Goal: Task Accomplishment & Management: Complete application form

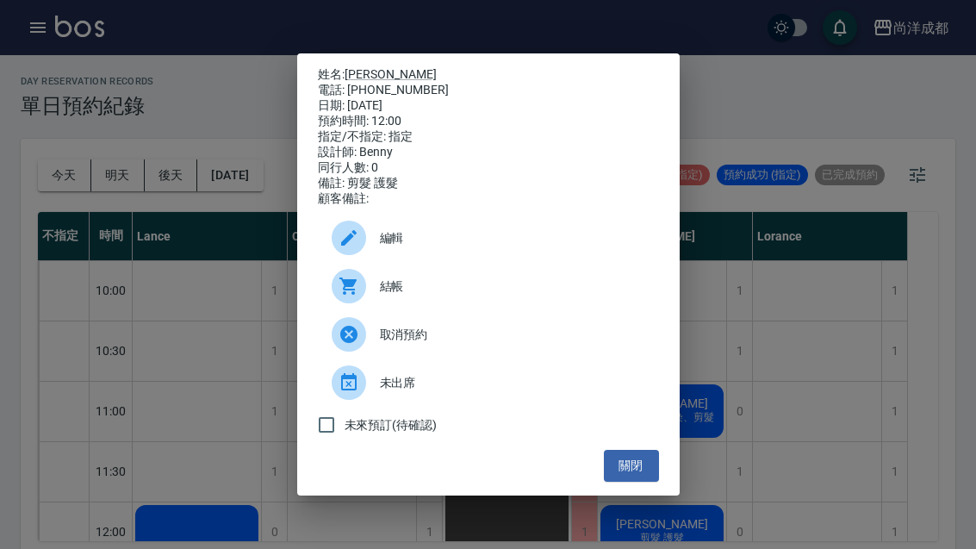
scroll to position [58, 0]
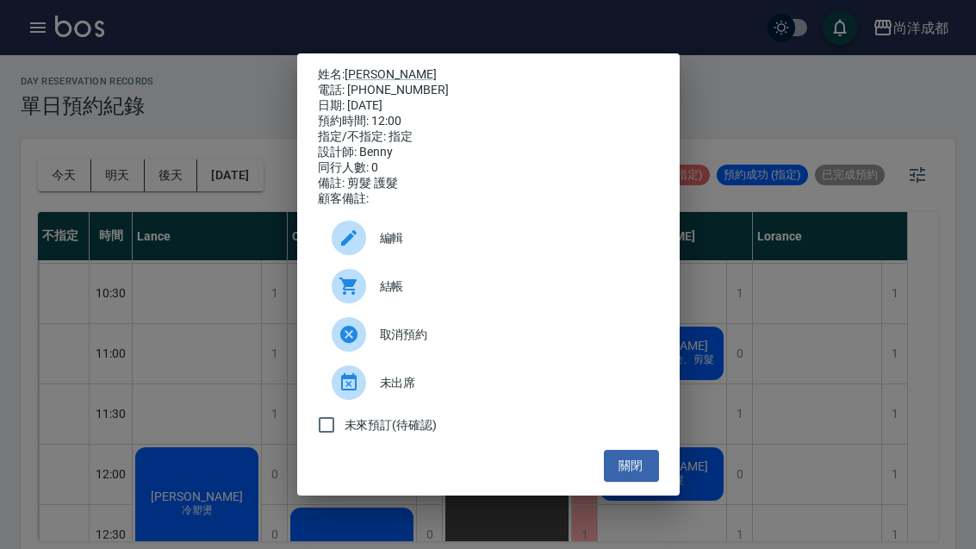
click at [57, 182] on div "姓名: 賴玟杏 電話: 0955227324 日期: 2025/09/16 預約時間: 12:00 指定/不指定: 指定 設計師: Benny 同行人數: 0…" at bounding box center [488, 274] width 976 height 549
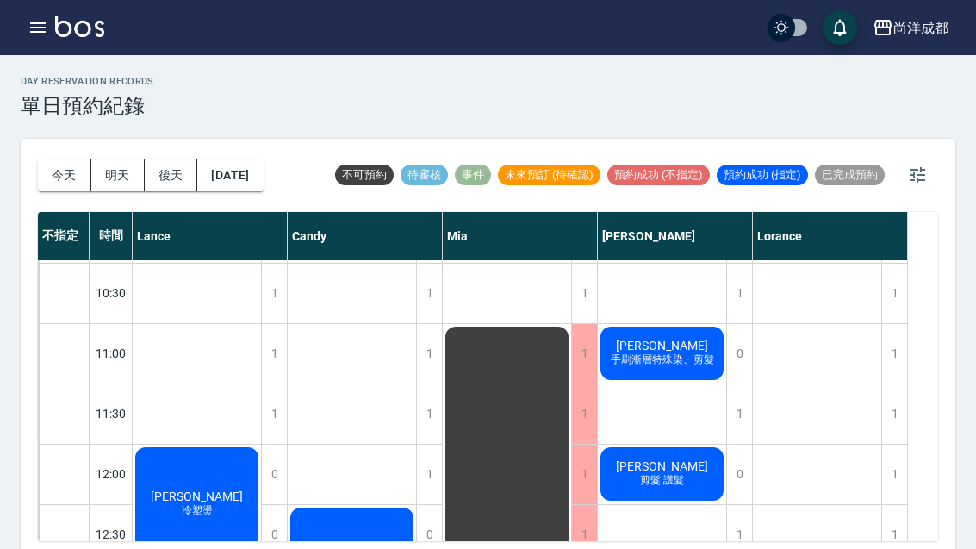
click at [42, 166] on button "今天" at bounding box center [64, 175] width 53 height 32
click at [661, 473] on span "[PERSON_NAME]" at bounding box center [662, 466] width 99 height 14
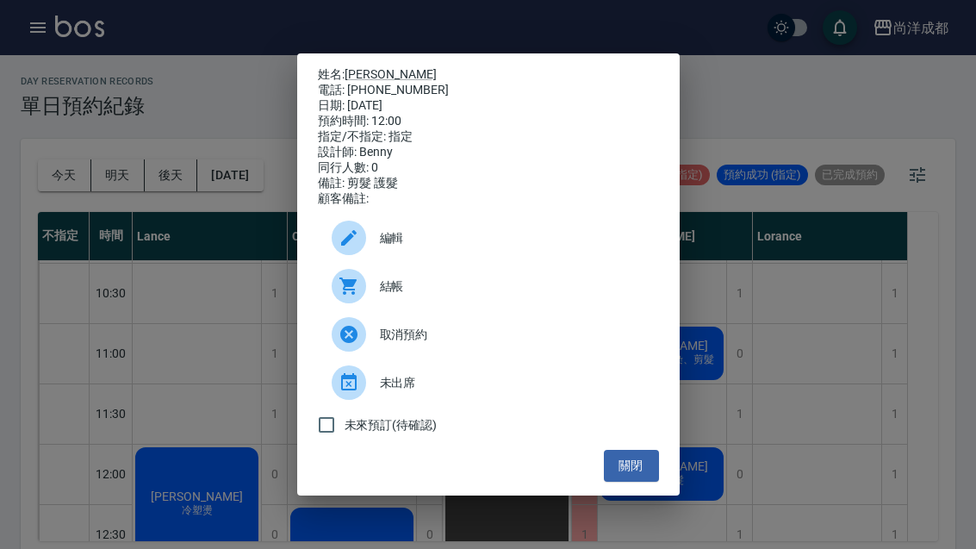
click at [623, 482] on button "關閉" at bounding box center [631, 466] width 55 height 32
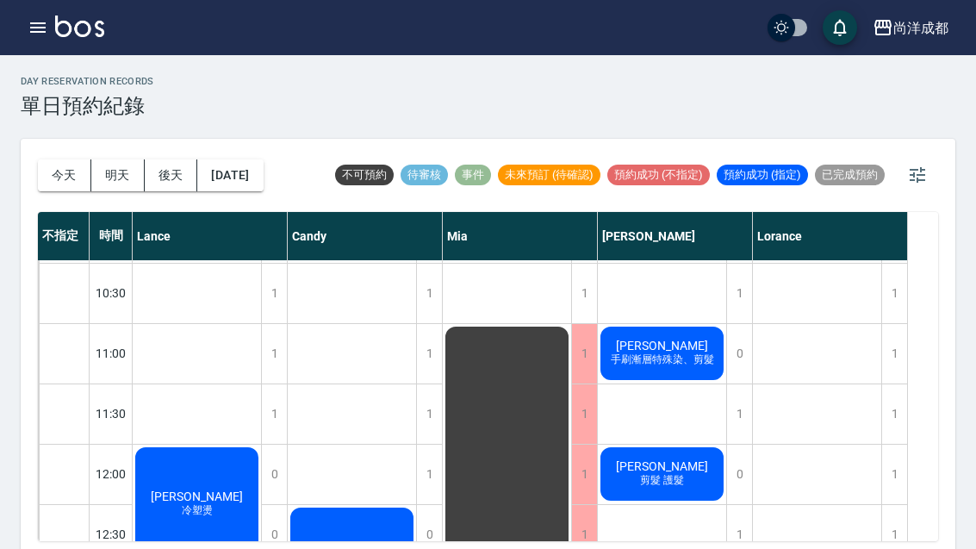
click at [61, 165] on button "今天" at bounding box center [64, 175] width 53 height 32
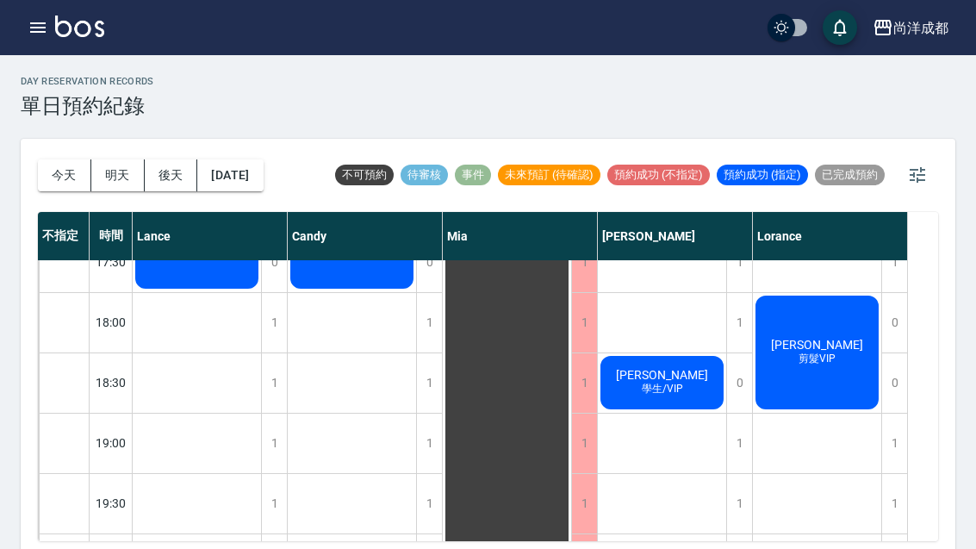
scroll to position [935, 0]
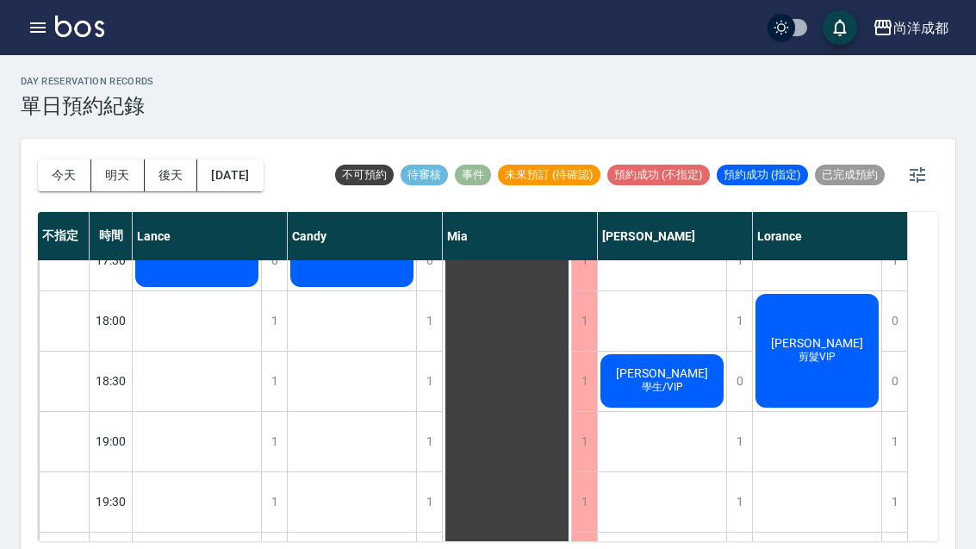
click at [262, 432] on div "1" at bounding box center [274, 441] width 26 height 59
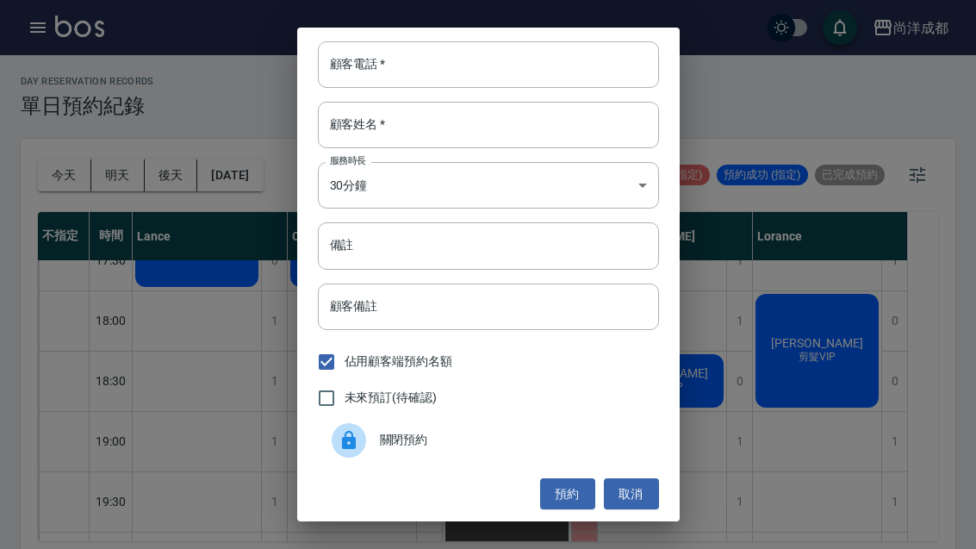
click at [406, 51] on input "顧客電話   *" at bounding box center [488, 64] width 341 height 47
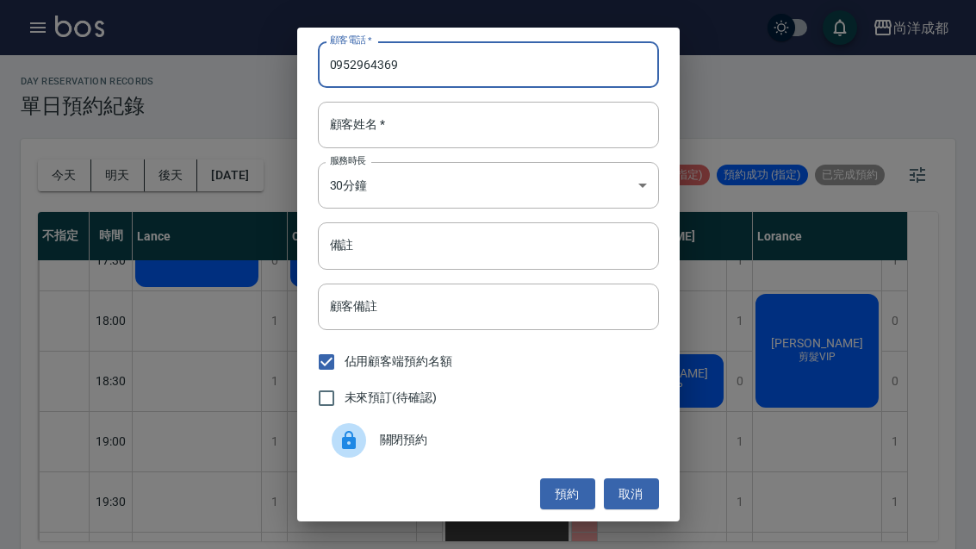
type input "0952964369"
click at [437, 109] on input "顧客姓名   *" at bounding box center [488, 125] width 341 height 47
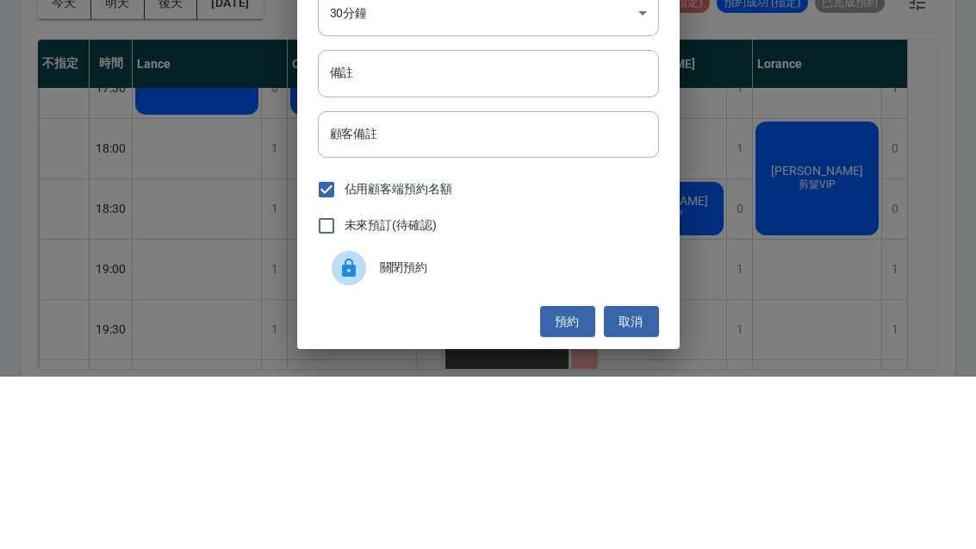
scroll to position [0, 0]
type input "文"
click at [454, 222] on input "備註" at bounding box center [488, 245] width 341 height 47
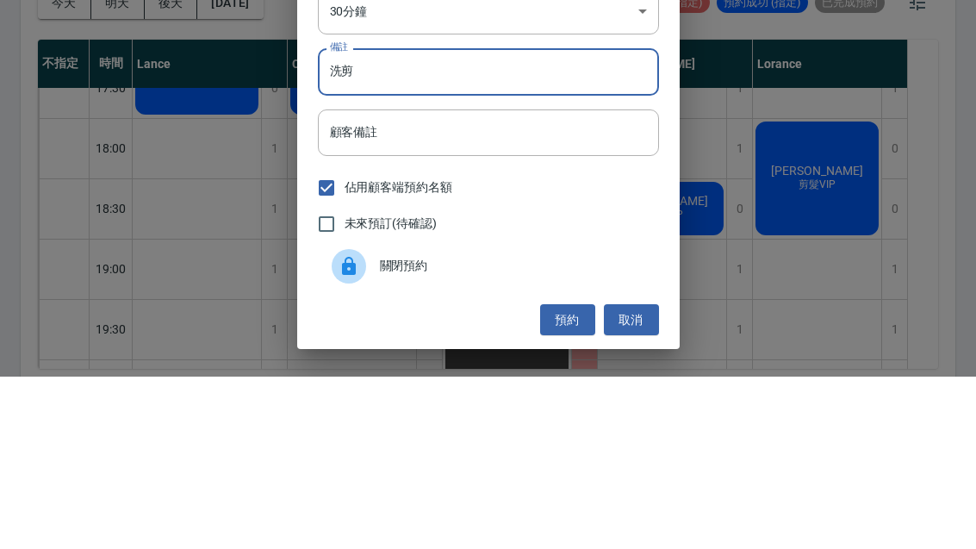
scroll to position [59, 0]
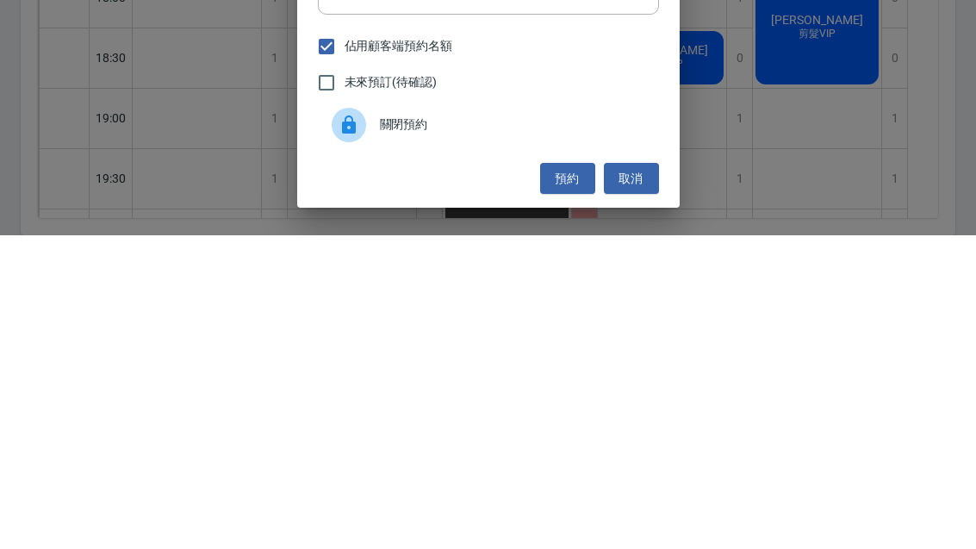
type input "洗剪"
click at [564, 477] on button "預約" at bounding box center [567, 493] width 55 height 32
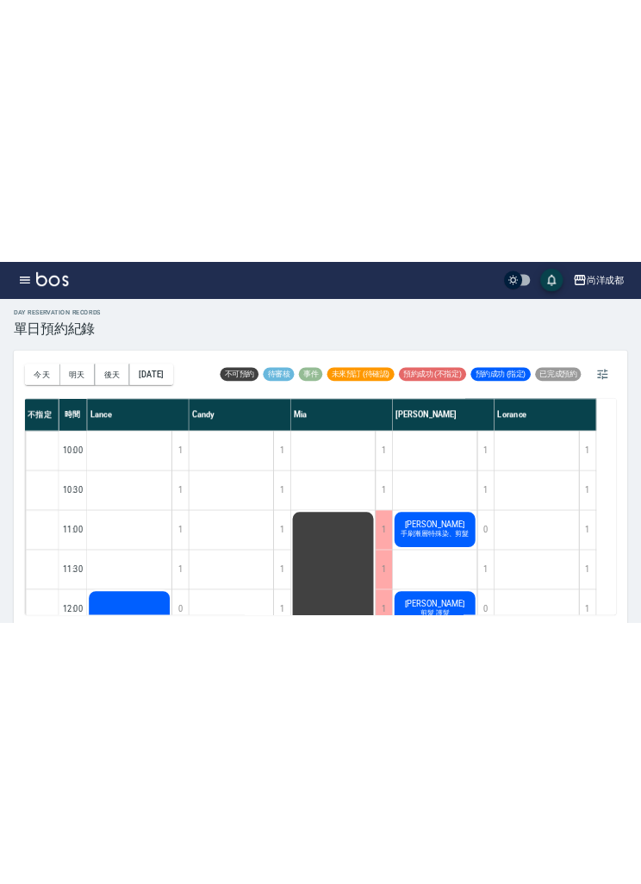
scroll to position [0, 0]
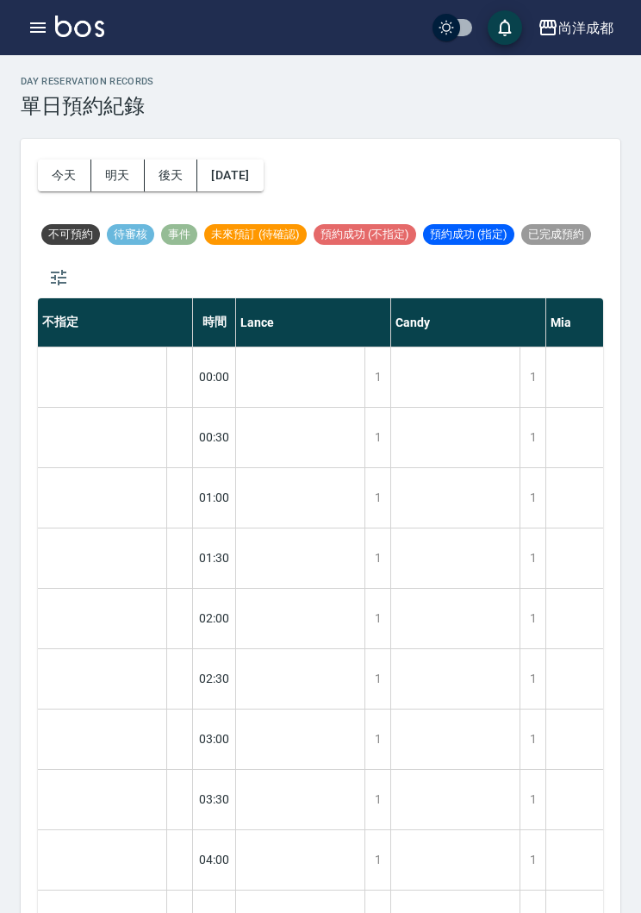
scroll to position [33, 0]
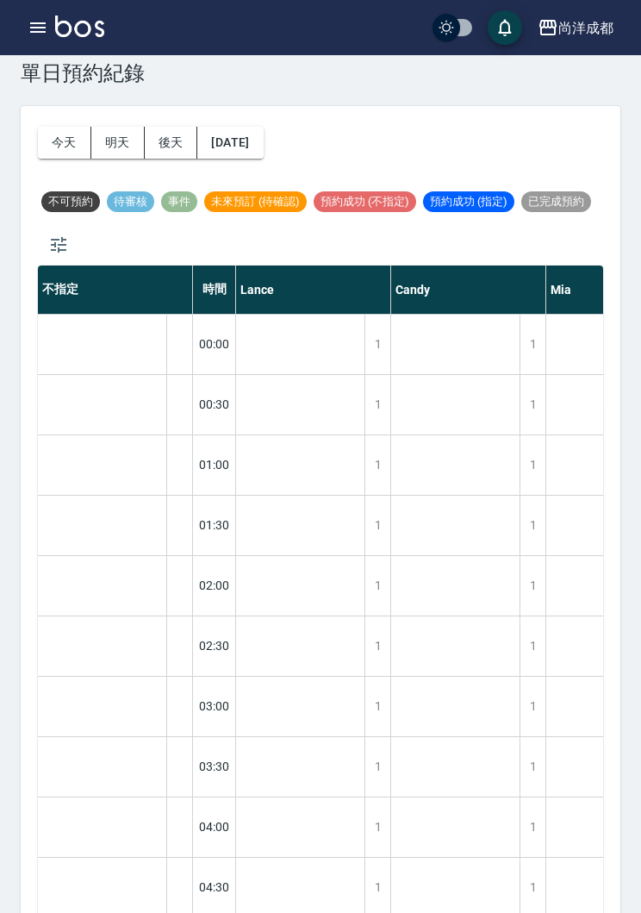
click at [38, 97] on div "day Reservation records 單日預約紀錄 [DATE] [DATE] [DATE] [DATE] 不可預約 待審核 事件 未來預訂 (待確…" at bounding box center [320, 496] width 641 height 949
click at [59, 147] on button "今天" at bounding box center [64, 143] width 53 height 32
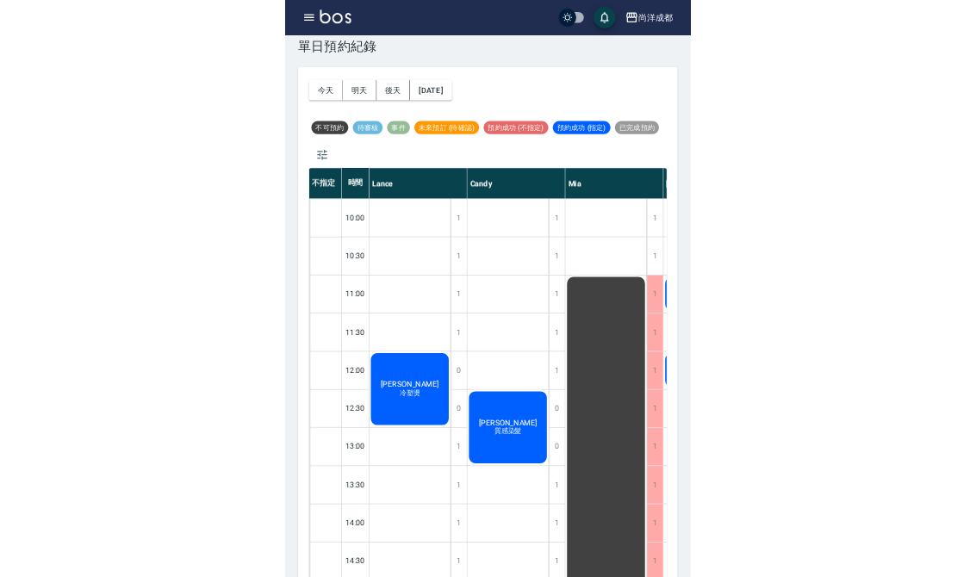
scroll to position [31, 0]
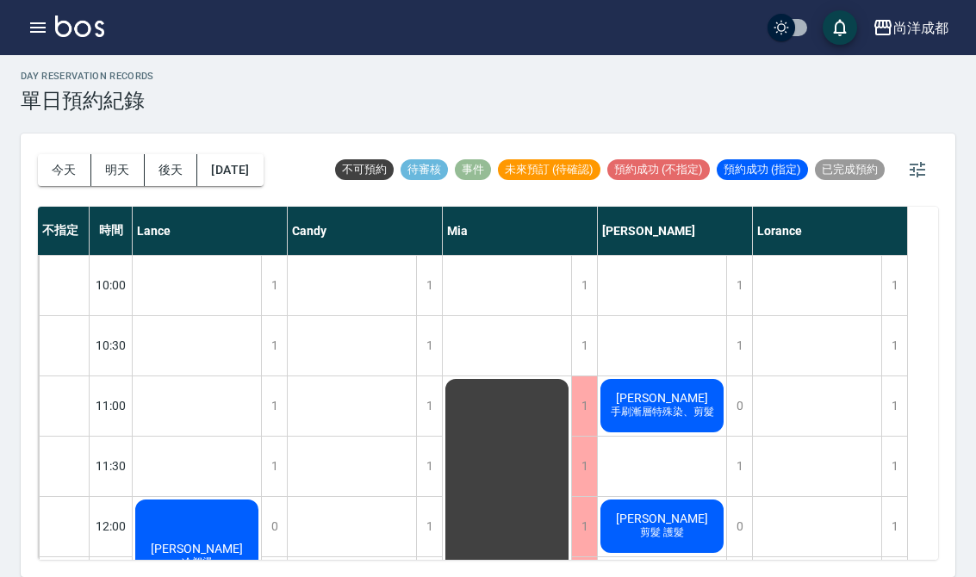
click at [160, 559] on div "[PERSON_NAME]塑燙" at bounding box center [197, 556] width 128 height 119
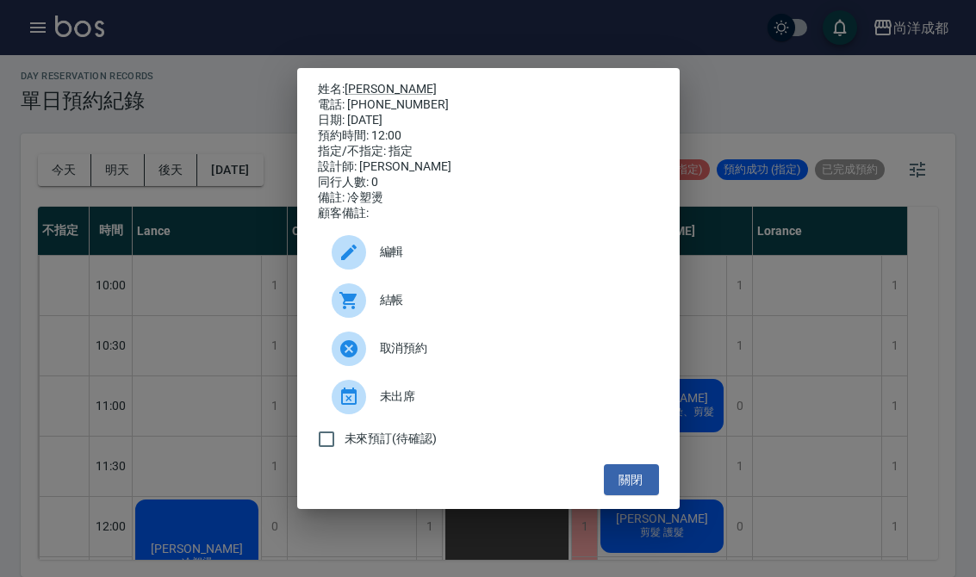
click at [640, 267] on div "姓名: [PERSON_NAME]: [PHONE_NUMBER] 日期: [DATE] 預約時間: 12:00 指定/不指定: 指定 設計師: [PERSO…" at bounding box center [488, 288] width 976 height 577
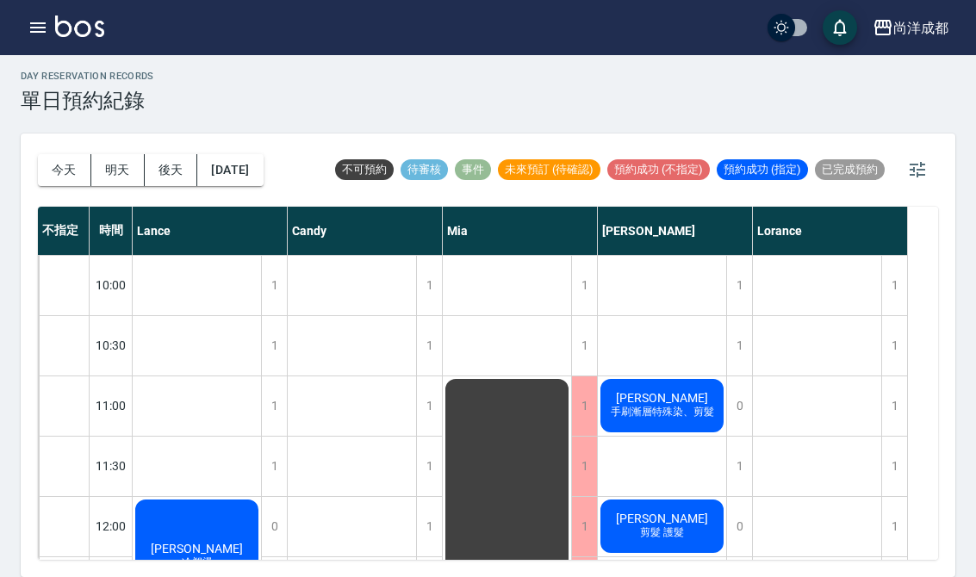
scroll to position [0, 0]
click at [59, 154] on button "今天" at bounding box center [64, 170] width 53 height 32
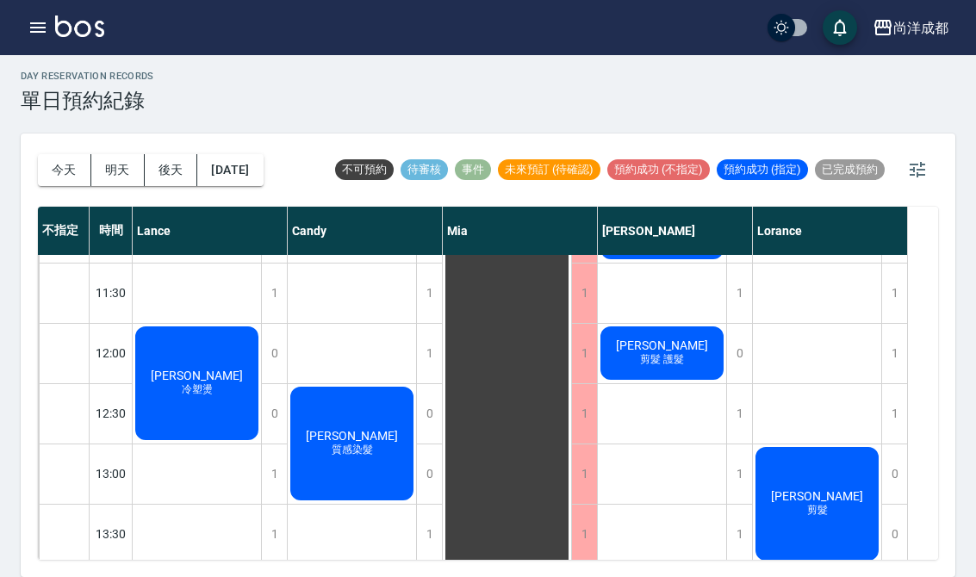
scroll to position [169, 0]
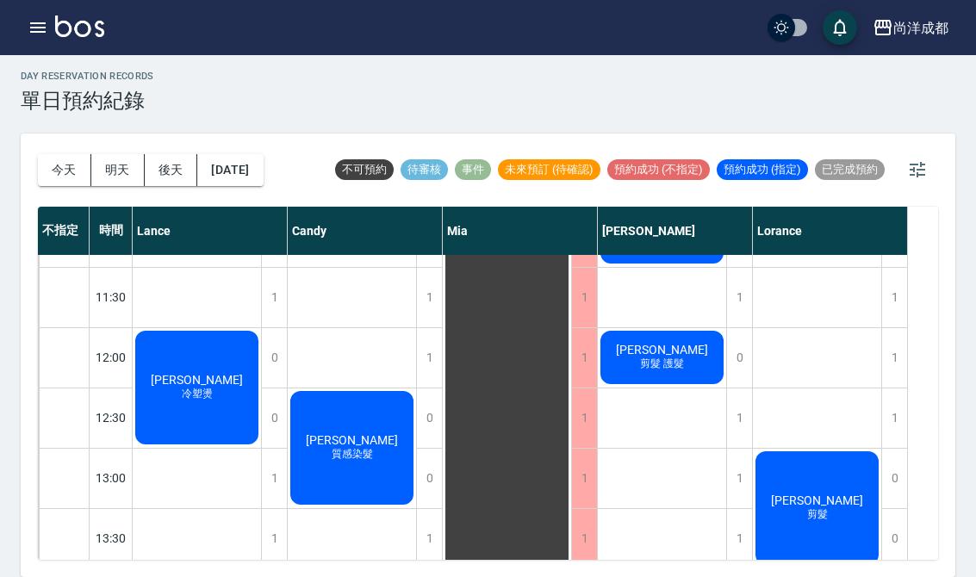
click at [344, 447] on span "質感染髮" at bounding box center [352, 454] width 48 height 15
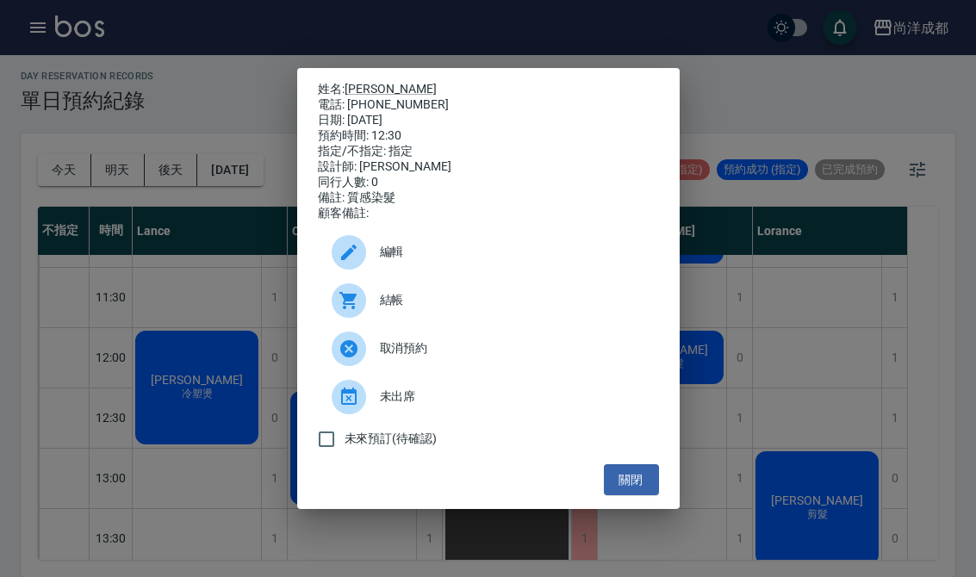
click at [636, 495] on button "關閉" at bounding box center [631, 481] width 55 height 32
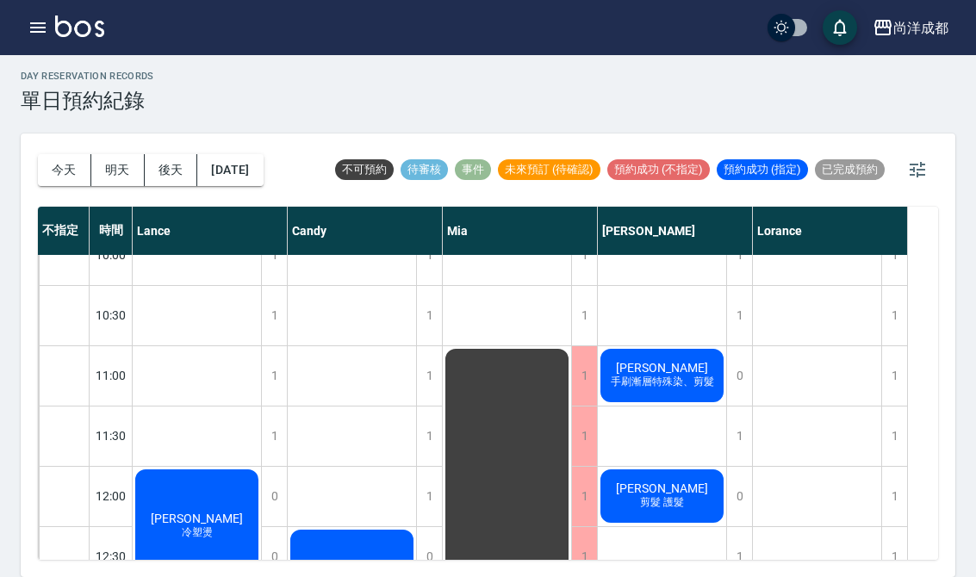
scroll to position [8, 0]
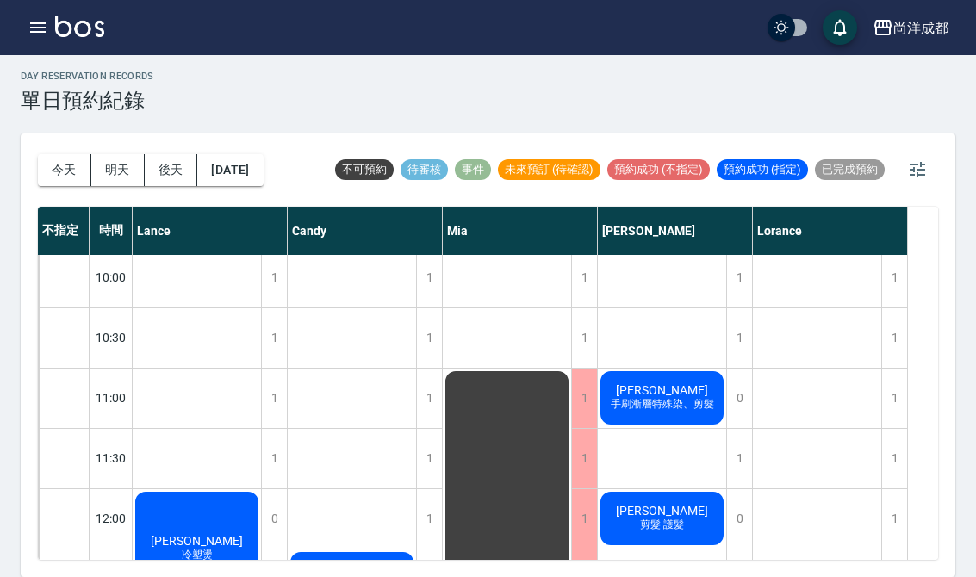
click at [107, 154] on button "明天" at bounding box center [117, 170] width 53 height 32
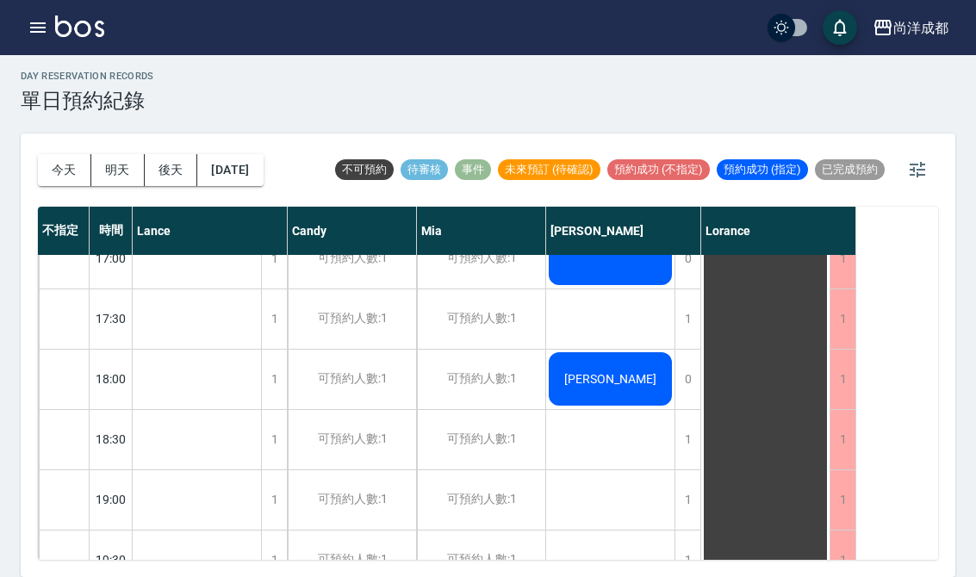
scroll to position [869, 0]
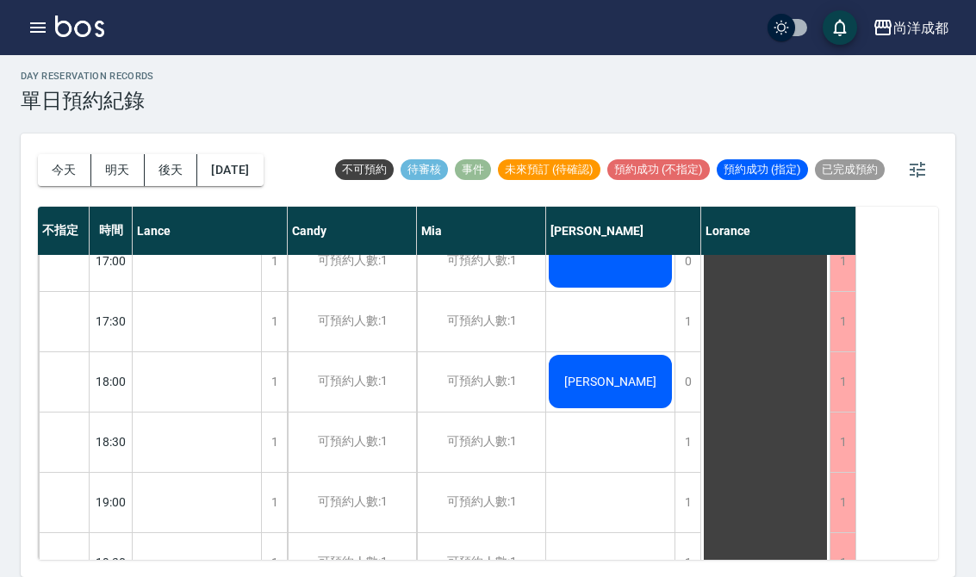
click at [106, 154] on button "明天" at bounding box center [117, 170] width 53 height 32
click at [165, 154] on button "後天" at bounding box center [171, 170] width 53 height 32
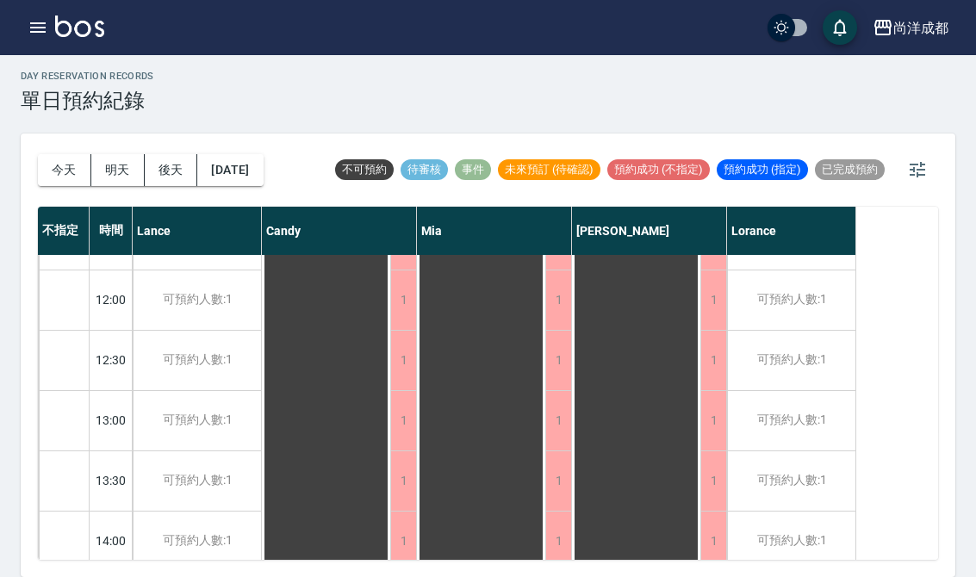
click at [233, 154] on button "[DATE]" at bounding box center [229, 170] width 65 height 32
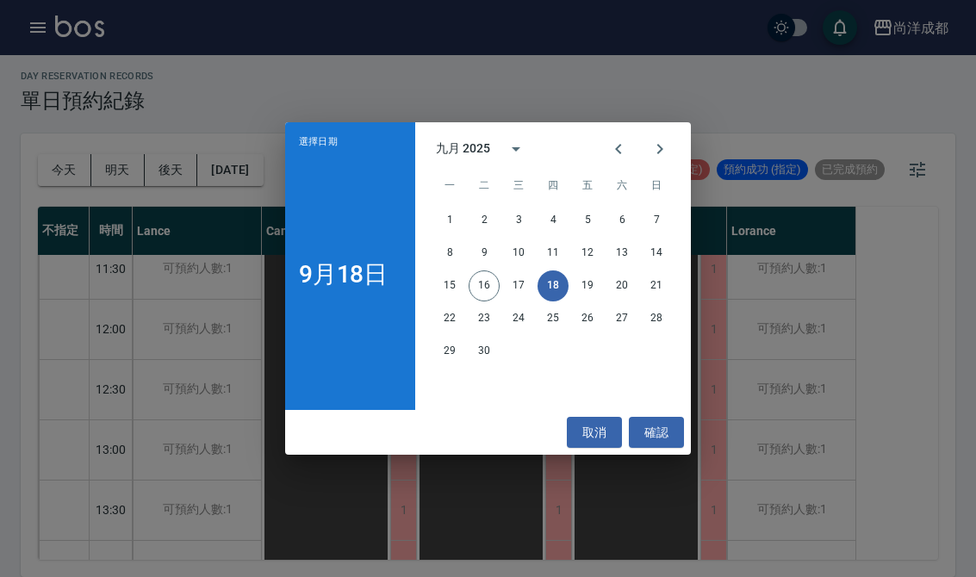
scroll to position [196, 0]
click at [577, 285] on button "19" at bounding box center [587, 286] width 31 height 31
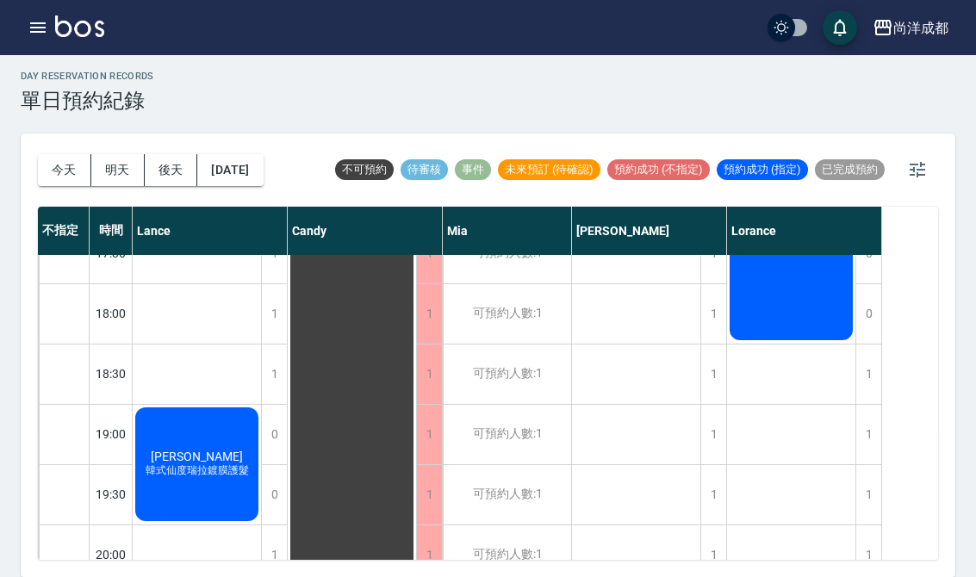
scroll to position [936, 0]
click at [47, 154] on button "今天" at bounding box center [64, 170] width 53 height 32
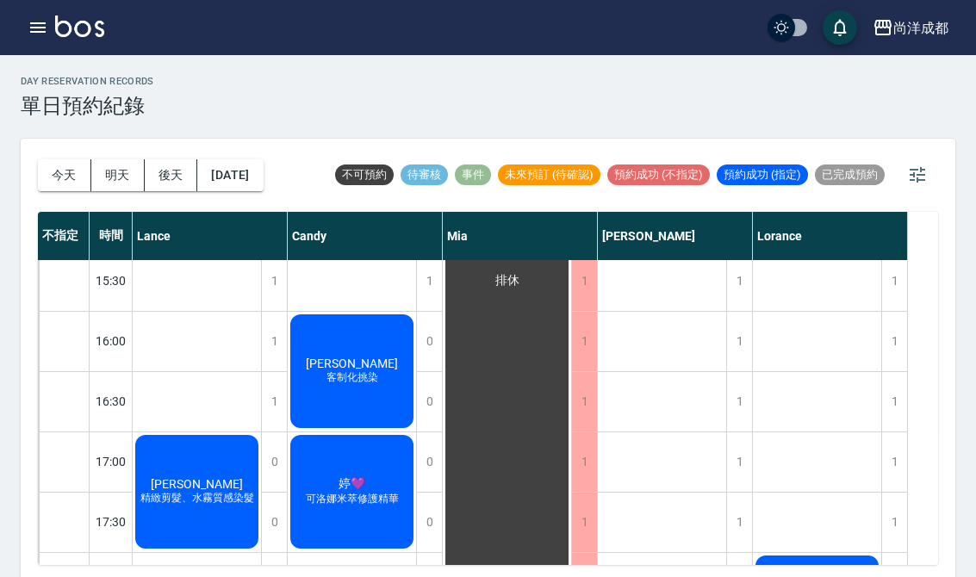
scroll to position [676, 0]
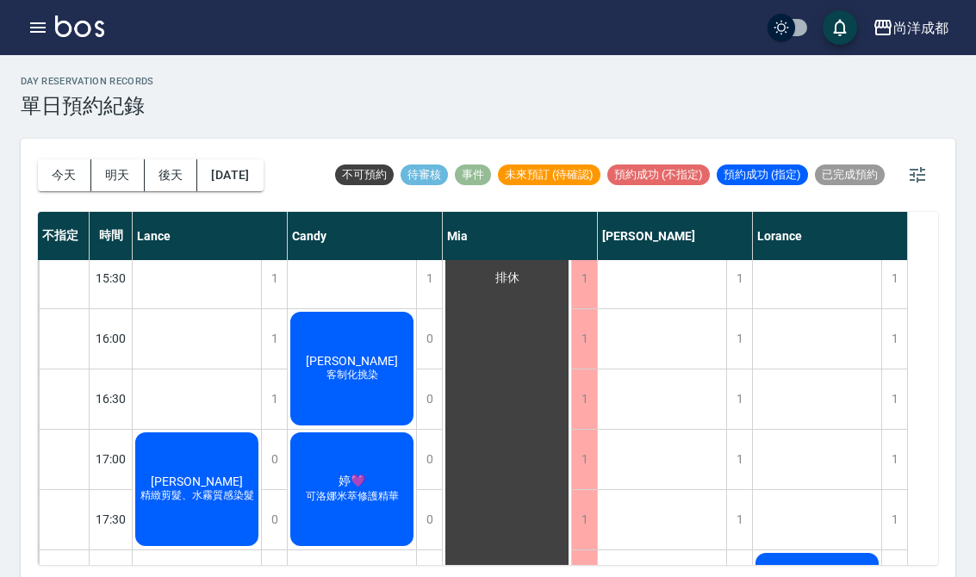
click at [52, 162] on button "今天" at bounding box center [64, 175] width 53 height 32
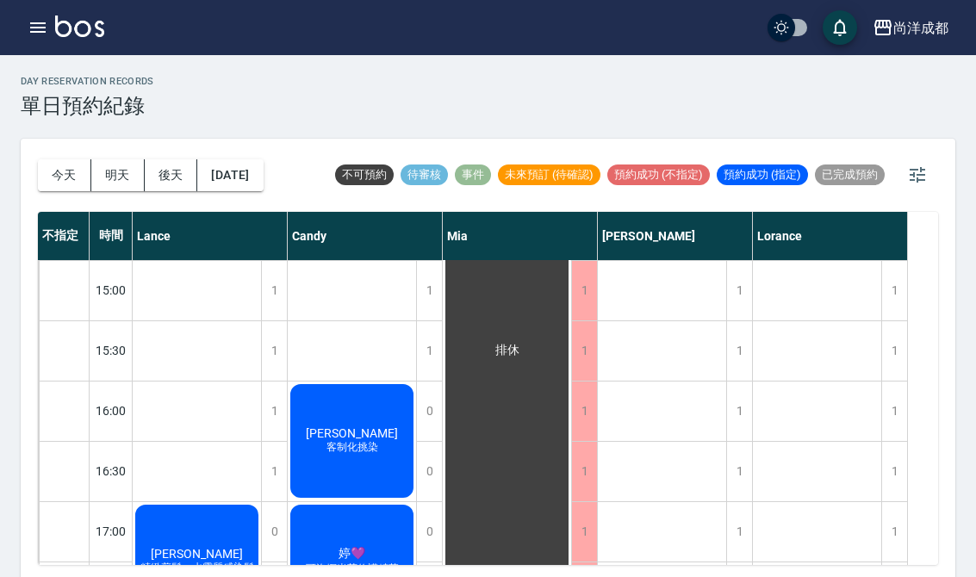
scroll to position [606, 0]
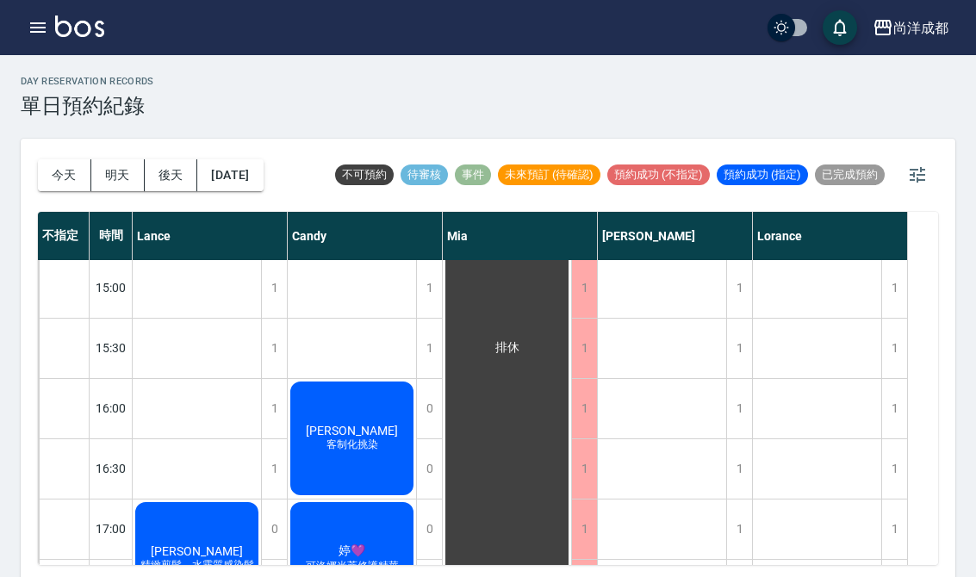
click at [113, 178] on button "明天" at bounding box center [117, 175] width 53 height 32
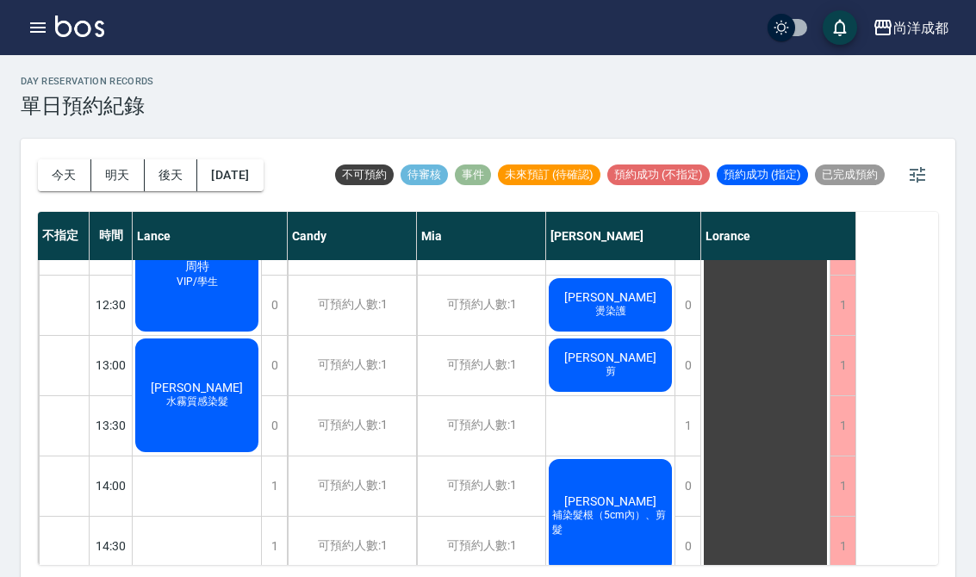
scroll to position [298, 0]
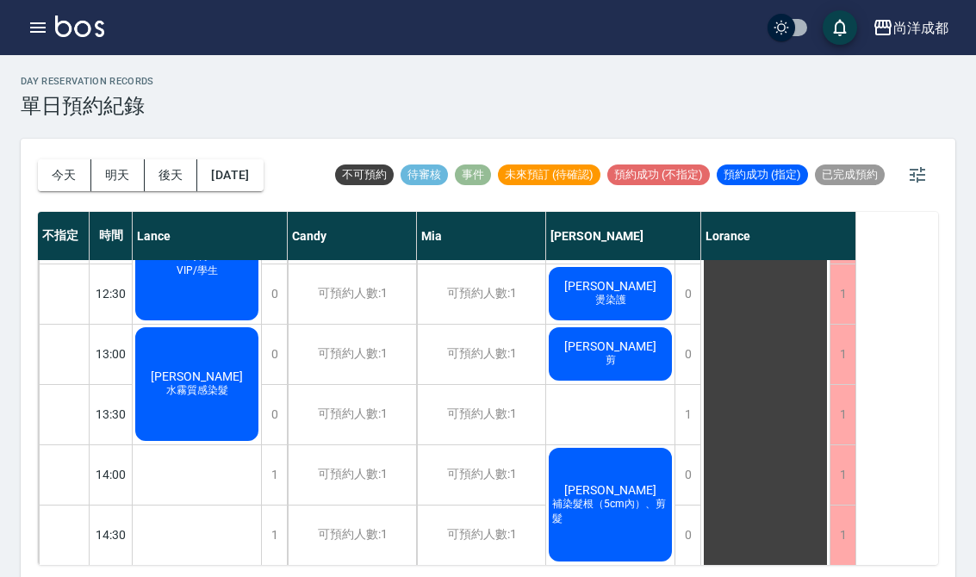
click at [63, 173] on button "今天" at bounding box center [64, 175] width 53 height 32
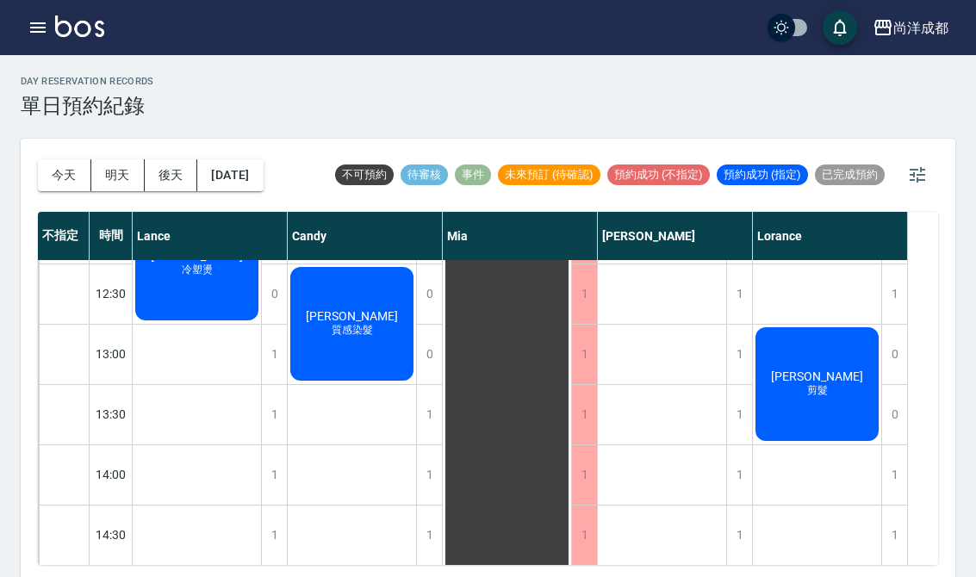
click at [178, 179] on button "後天" at bounding box center [171, 175] width 53 height 32
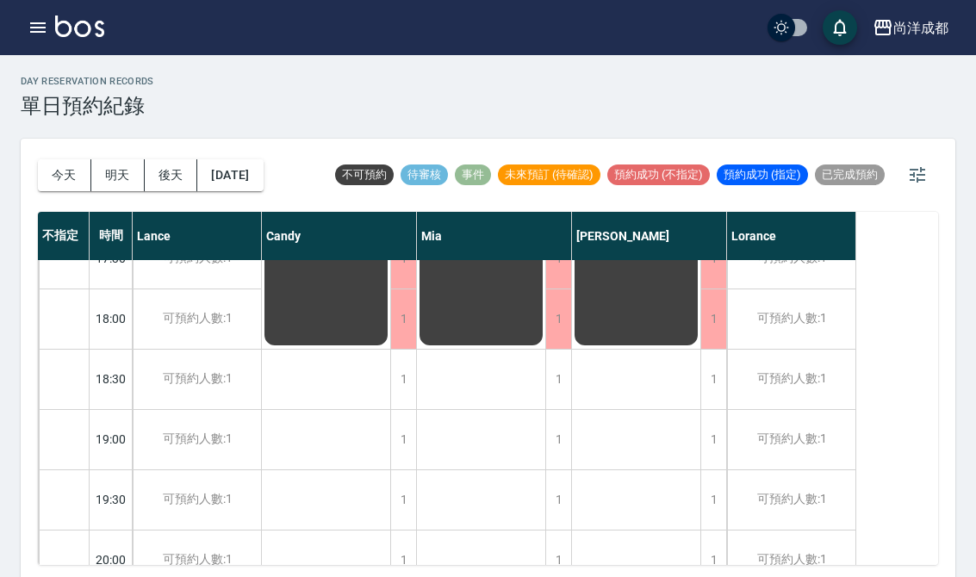
scroll to position [936, 0]
click at [56, 172] on button "今天" at bounding box center [64, 175] width 53 height 32
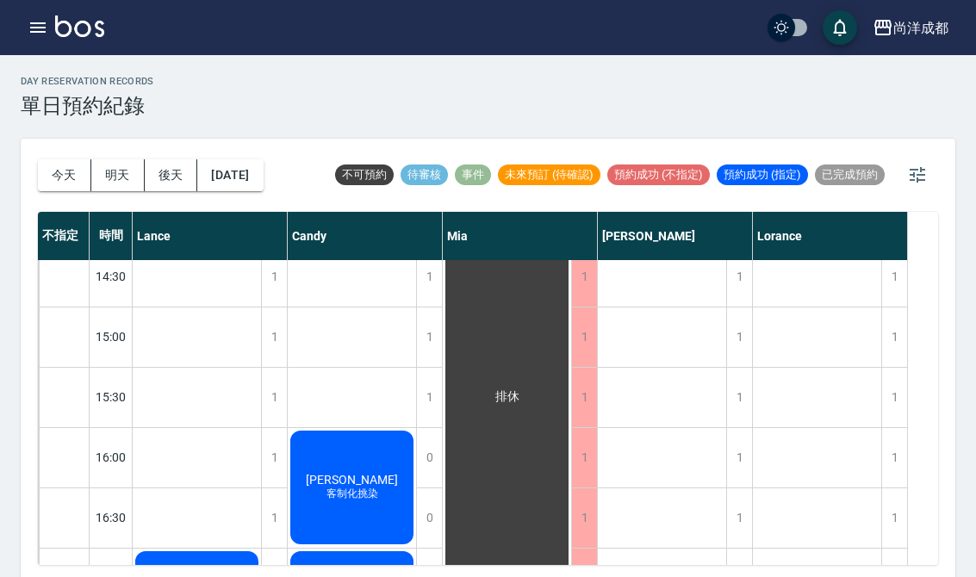
scroll to position [556, 0]
click at [160, 342] on div "[PERSON_NAME]塑燙 [PERSON_NAME] 精緻剪髮、水霧質感染髮 文捷永 洗剪" at bounding box center [197, 337] width 129 height 1267
click at [196, 332] on div "[PERSON_NAME]塑燙 [PERSON_NAME] 精緻剪髮、水霧質感染髮 文捷永 洗剪" at bounding box center [197, 337] width 129 height 1267
click at [201, 327] on div "[PERSON_NAME]塑燙 [PERSON_NAME] 精緻剪髮、水霧質感染髮 文捷永 洗剪" at bounding box center [197, 337] width 129 height 1267
click at [167, 326] on div "[PERSON_NAME]塑燙 [PERSON_NAME] 精緻剪髮、水霧質感染髮 文捷永 洗剪" at bounding box center [197, 337] width 129 height 1267
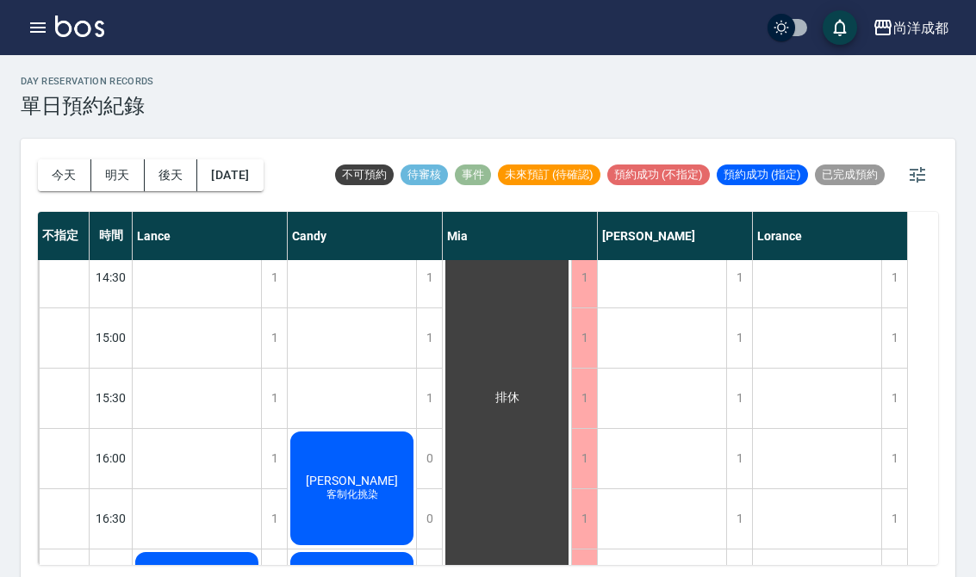
click at [199, 332] on div "[PERSON_NAME]塑燙 [PERSON_NAME] 精緻剪髮、水霧質感染髮 文捷永 洗剪" at bounding box center [197, 337] width 129 height 1267
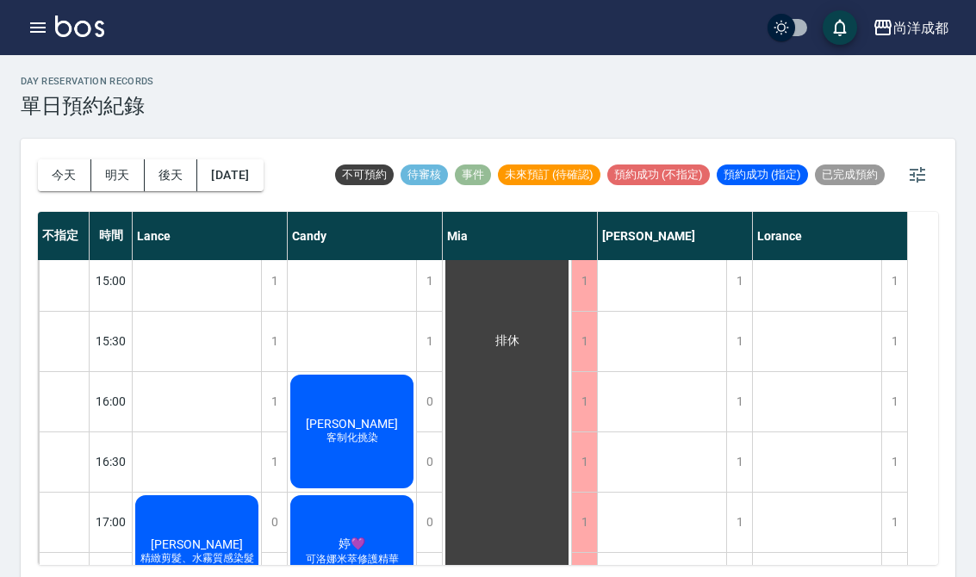
scroll to position [612, 0]
click at [205, 323] on div "[PERSON_NAME]塑燙 [PERSON_NAME] 精緻剪髮、水霧質感染髮 文捷永 洗剪" at bounding box center [197, 281] width 129 height 1267
click at [203, 521] on div "[PERSON_NAME] 精緻剪髮、水霧質感染髮" at bounding box center [197, 553] width 128 height 119
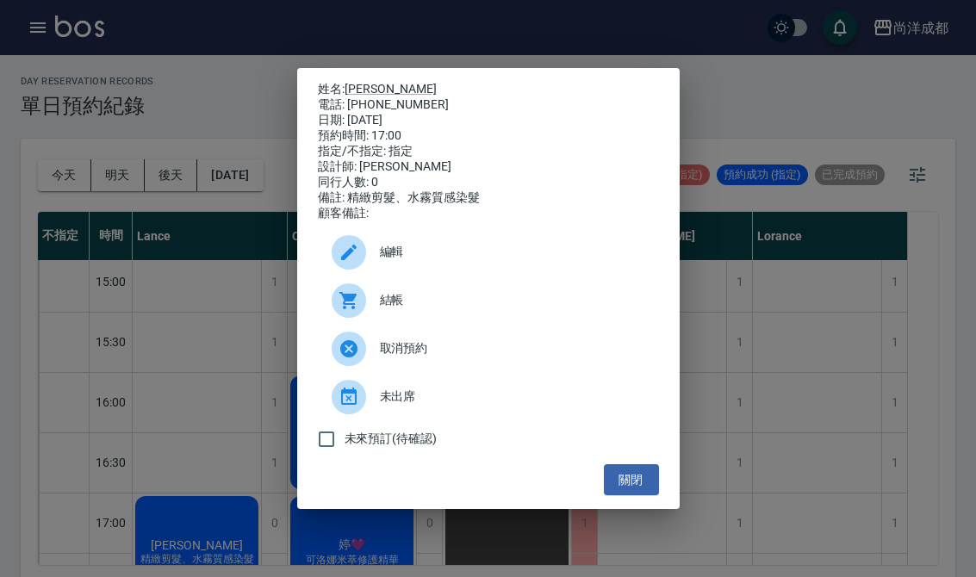
click at [629, 484] on button "關閉" at bounding box center [631, 481] width 55 height 32
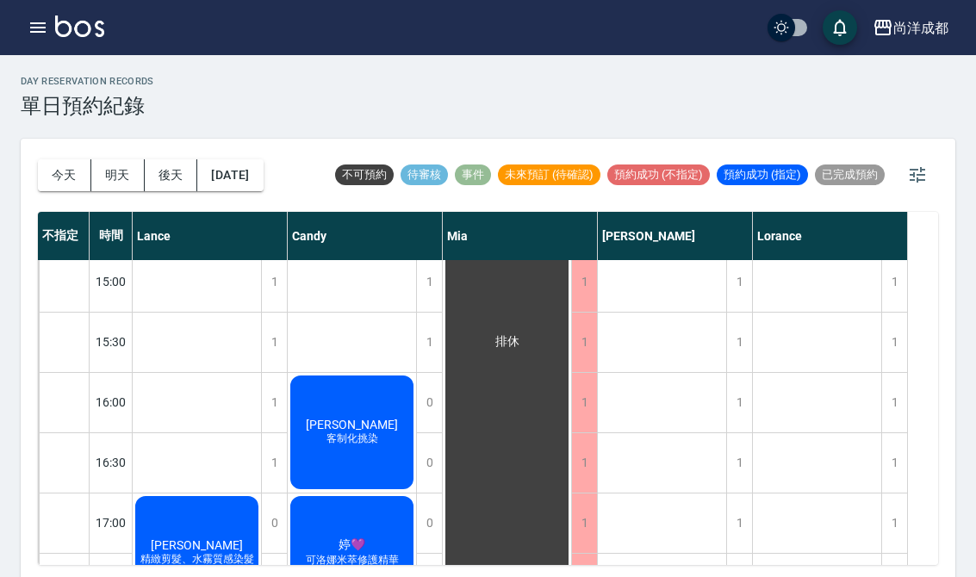
click at [175, 335] on div "[PERSON_NAME]塑燙 [PERSON_NAME] 精緻剪髮、水霧質感染髮 文捷永 洗剪" at bounding box center [197, 281] width 129 height 1267
click at [172, 384] on div "[PERSON_NAME]塑燙 [PERSON_NAME] 精緻剪髮、水霧質感染髮 文捷永 洗剪" at bounding box center [197, 281] width 129 height 1267
click at [144, 350] on div "[PERSON_NAME]塑燙 [PERSON_NAME] 精緻剪髮、水霧質感染髮 文捷永 洗剪" at bounding box center [197, 281] width 129 height 1267
click at [165, 421] on div "[PERSON_NAME]塑燙 [PERSON_NAME] 精緻剪髮、水霧質感染髮 文捷永 洗剪" at bounding box center [197, 281] width 129 height 1267
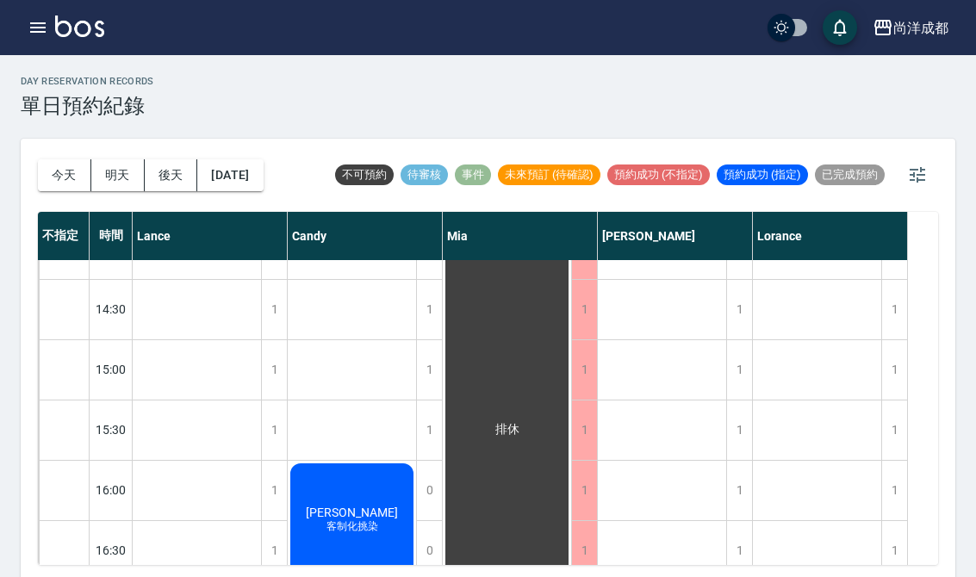
scroll to position [525, 0]
click at [182, 371] on div "[PERSON_NAME]塑燙 [PERSON_NAME] 精緻剪髮、水霧質感染髮 文捷永 洗剪" at bounding box center [197, 368] width 129 height 1267
click at [184, 354] on div "[PERSON_NAME]塑燙 [PERSON_NAME] 精緻剪髮、水霧質感染髮 文捷永 洗剪" at bounding box center [197, 368] width 129 height 1267
click at [175, 395] on div "[PERSON_NAME]塑燙 [PERSON_NAME] 精緻剪髮、水霧質感染髮 文捷永 洗剪" at bounding box center [197, 368] width 129 height 1267
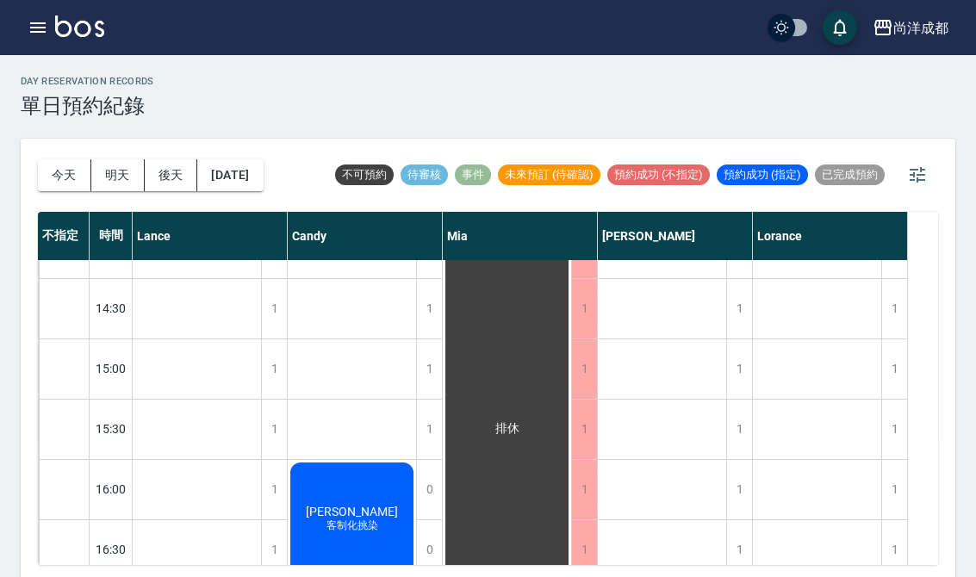
click at [273, 377] on div "1" at bounding box center [274, 369] width 26 height 59
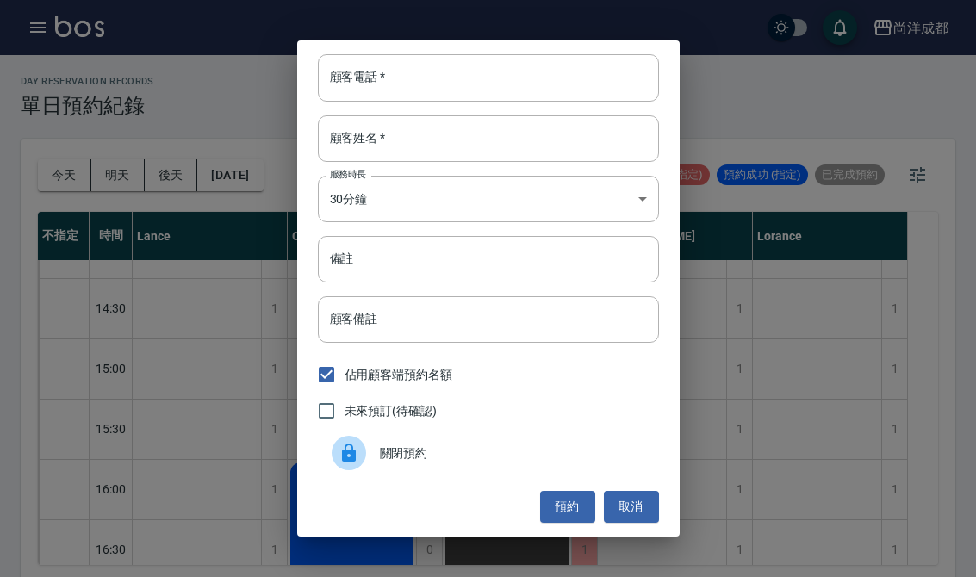
click at [216, 396] on div "顧客電話   * 顧客電話   * 顧客姓名   * 顧客姓名   * 服務時長 30分鐘 1 服務時長 備註 備註 顧客備註 顧客備註 佔用顧客端預約名額 …" at bounding box center [488, 288] width 976 height 577
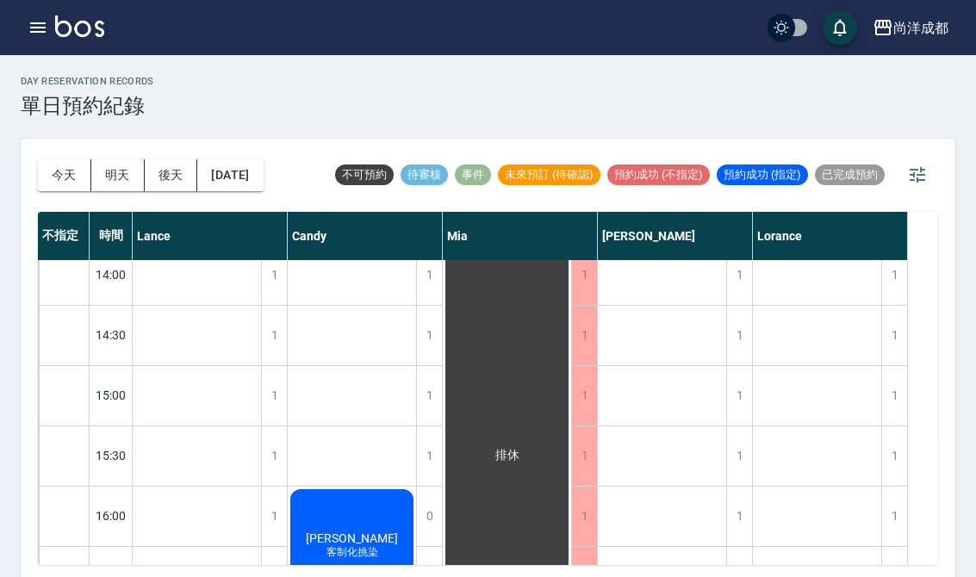
scroll to position [496, 0]
click at [272, 390] on div "1" at bounding box center [274, 397] width 26 height 59
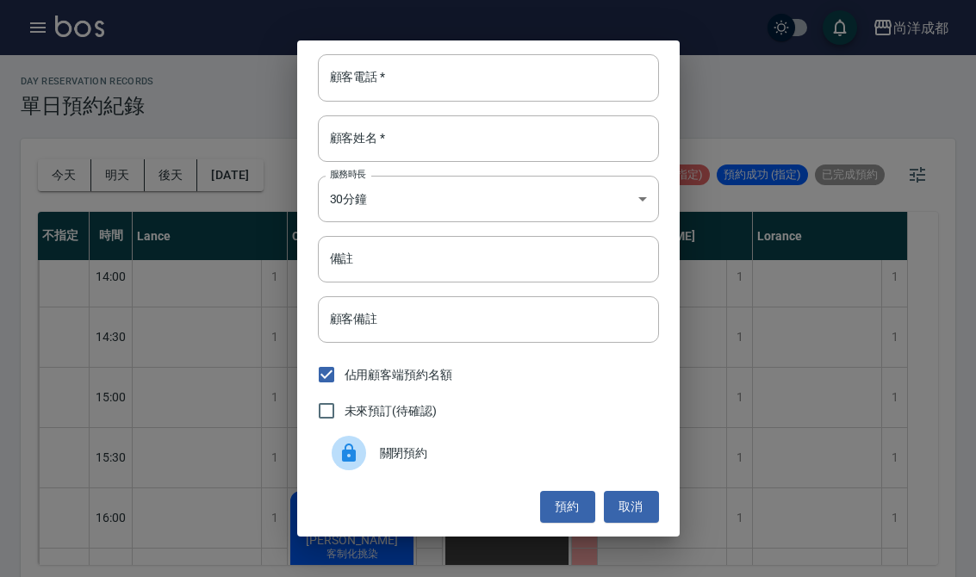
click at [359, 83] on div "顧客電話   * 顧客電話   *" at bounding box center [488, 77] width 341 height 47
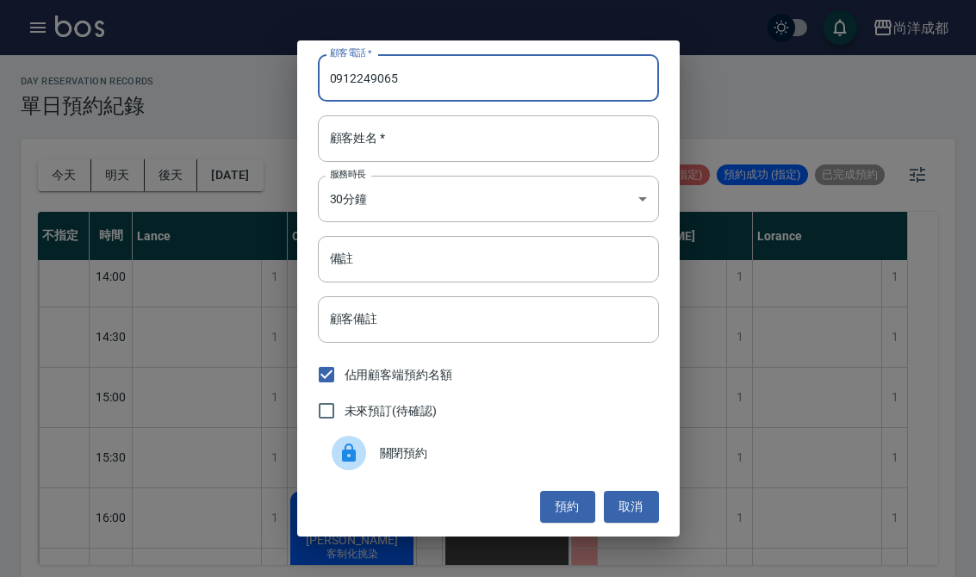
type input "0912249065"
click at [353, 134] on div "顧客姓名   * 顧客姓名   *" at bounding box center [488, 138] width 341 height 47
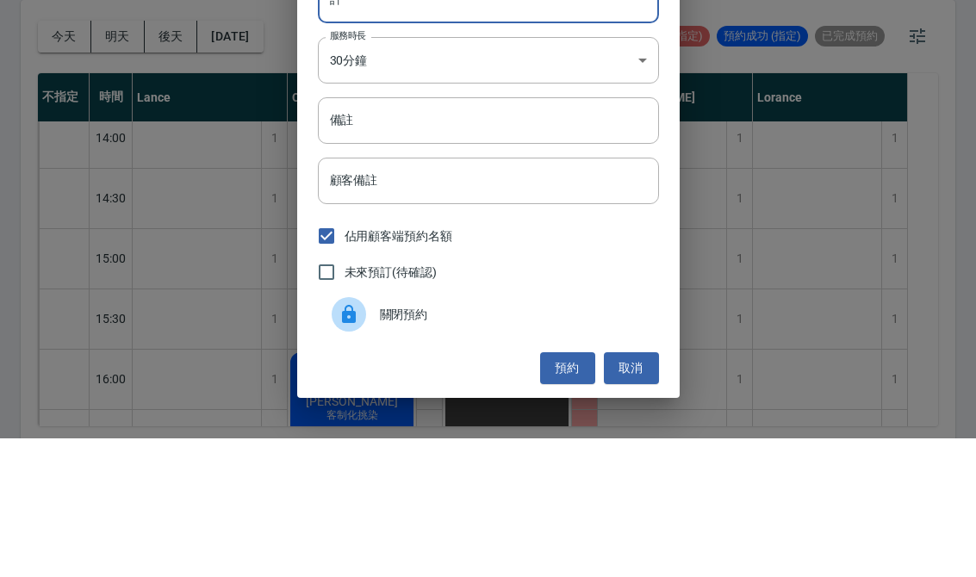
type input "許"
click at [405, 236] on input "備註" at bounding box center [488, 259] width 341 height 47
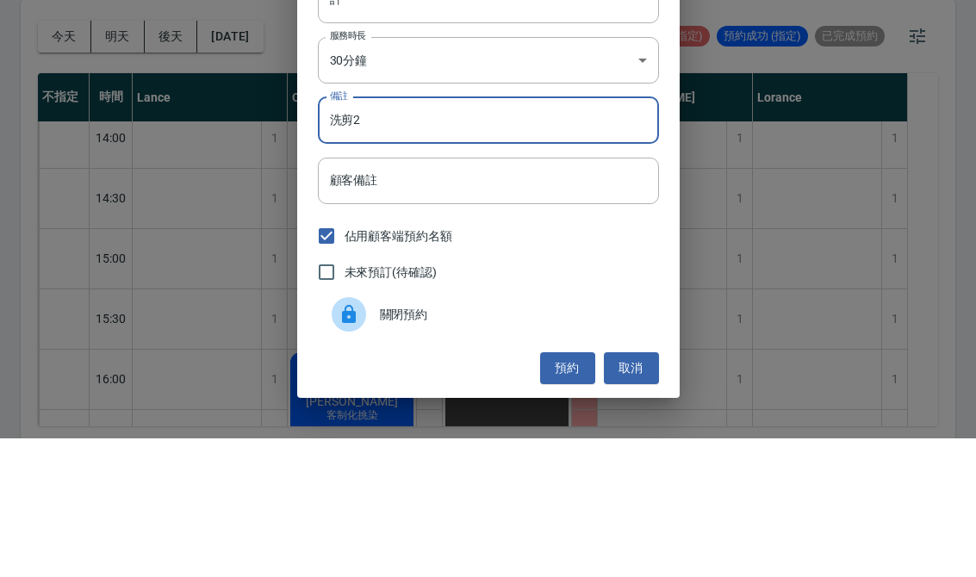
type input "洗剪2"
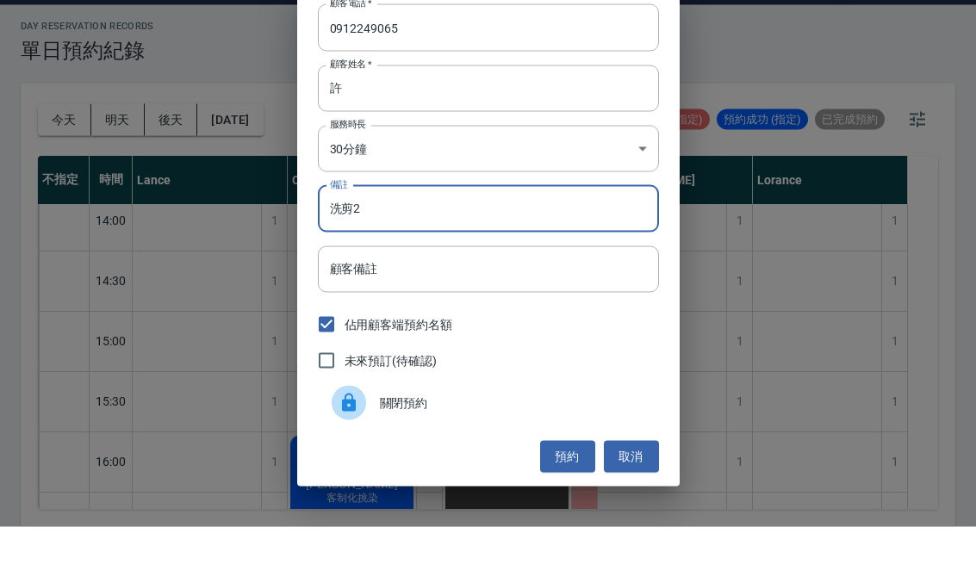
scroll to position [0, 0]
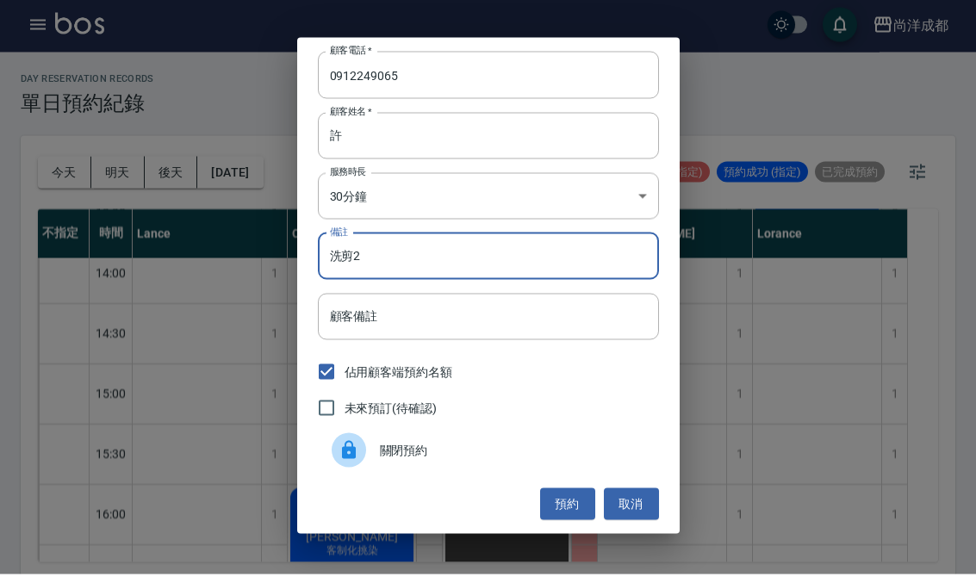
click at [626, 193] on body "尚洋成都 登出 櫃檯作業 打帳單 帳單列表 營業儀表板 高階收支登錄 材料自購登錄 每日結帳 排班表 預約管理 預約管理 單日預約紀錄 單週預約紀錄 報表及分…" at bounding box center [488, 291] width 976 height 583
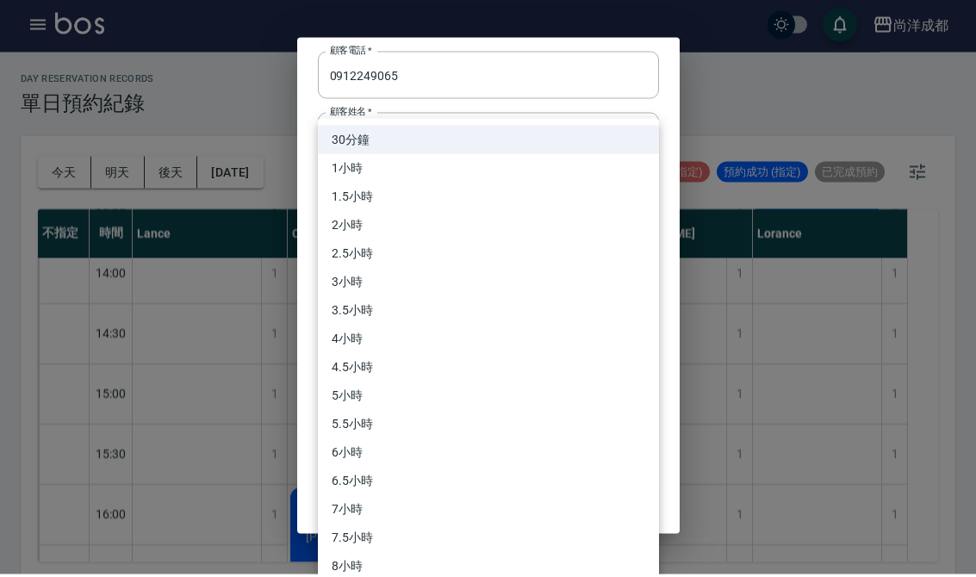
scroll to position [3, 0]
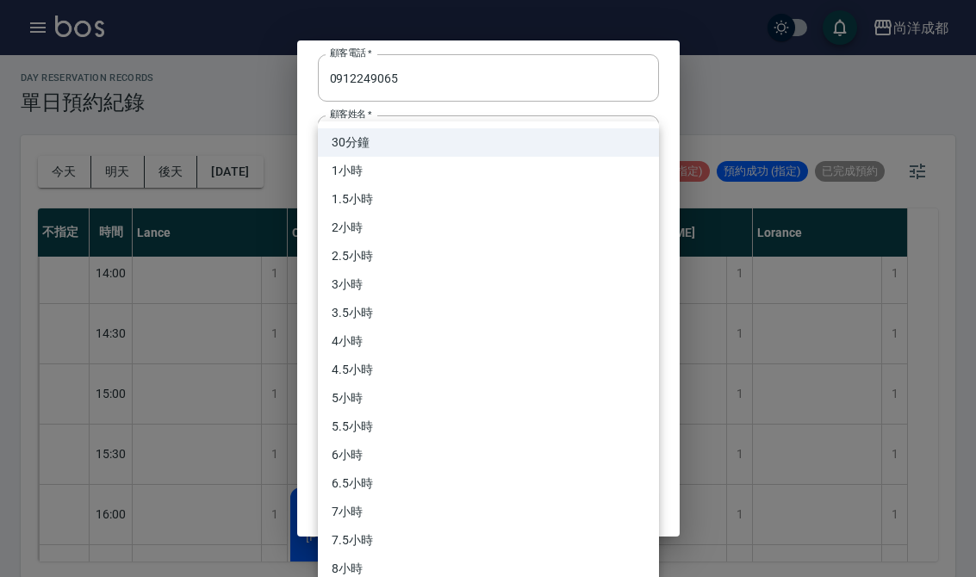
click at [591, 172] on li "1小時" at bounding box center [488, 171] width 341 height 28
type input "2"
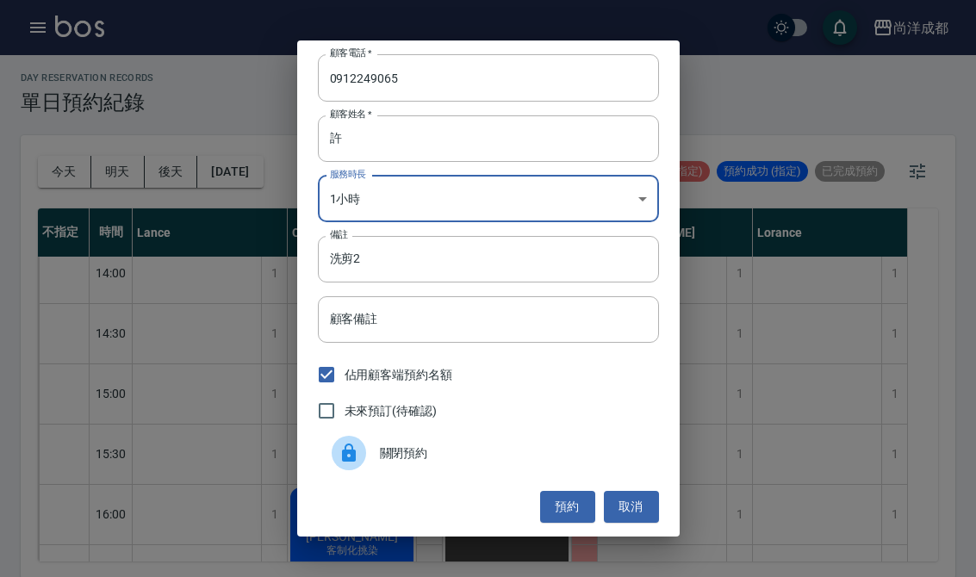
click at [576, 521] on button "預約" at bounding box center [567, 507] width 55 height 32
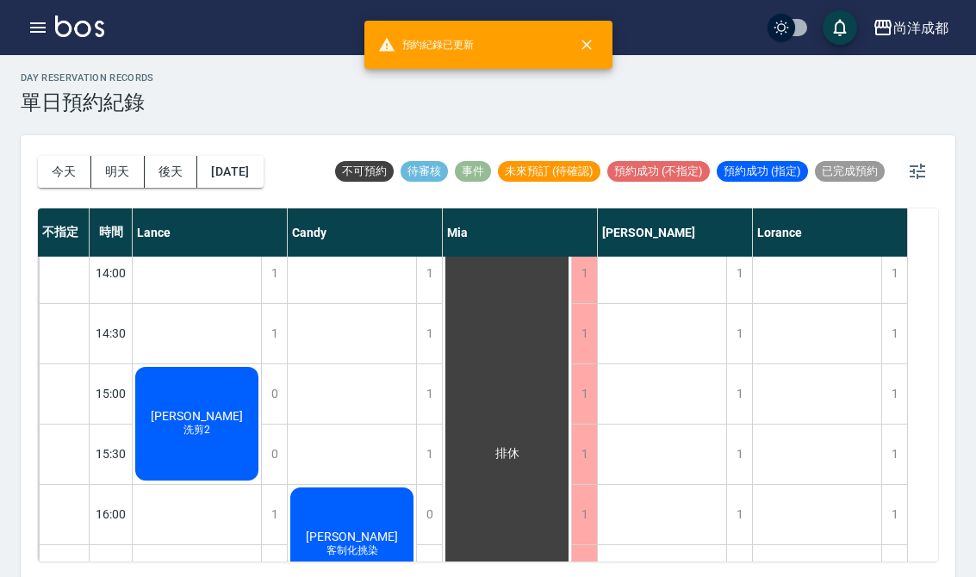
scroll to position [600, 0]
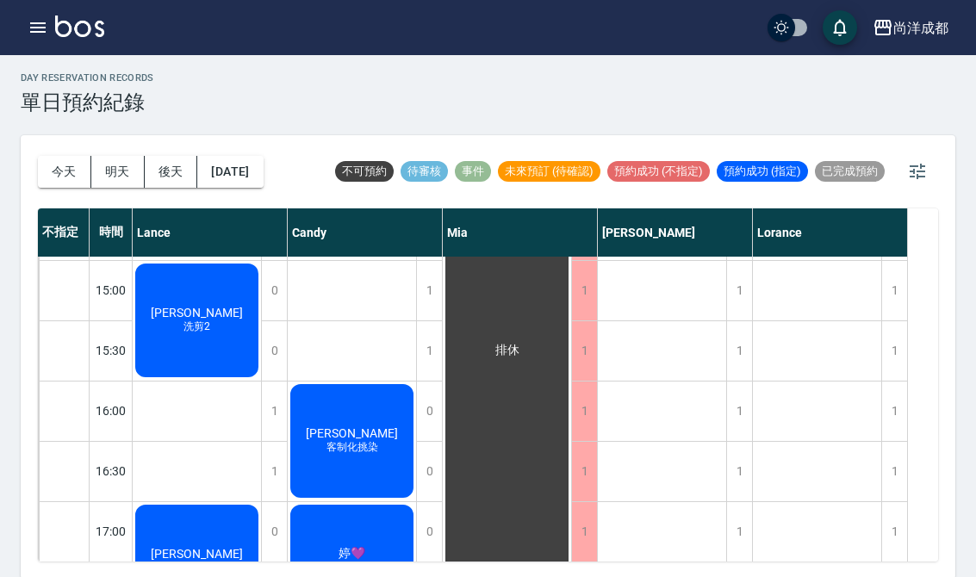
click at [640, 402] on div "1" at bounding box center [740, 411] width 26 height 59
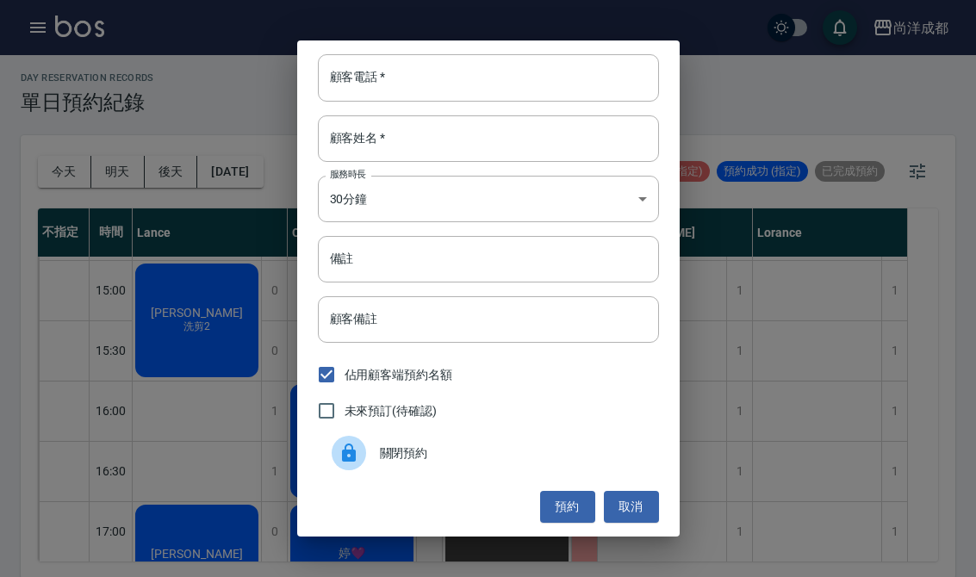
click at [596, 162] on input "顧客姓名   *" at bounding box center [488, 138] width 341 height 47
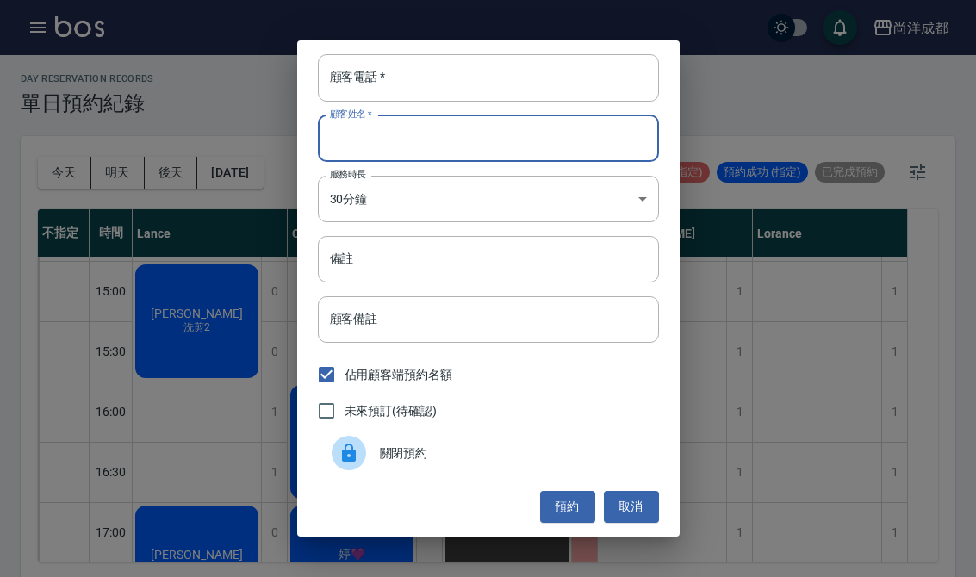
click at [640, 154] on div "顧客電話   * 顧客電話   * 顧客姓名   * 顧客姓名   * 服務時長 30分鐘 1 服務時長 備註 備註 顧客備註 顧客備註 佔用顧客端預約名額 …" at bounding box center [488, 288] width 976 height 577
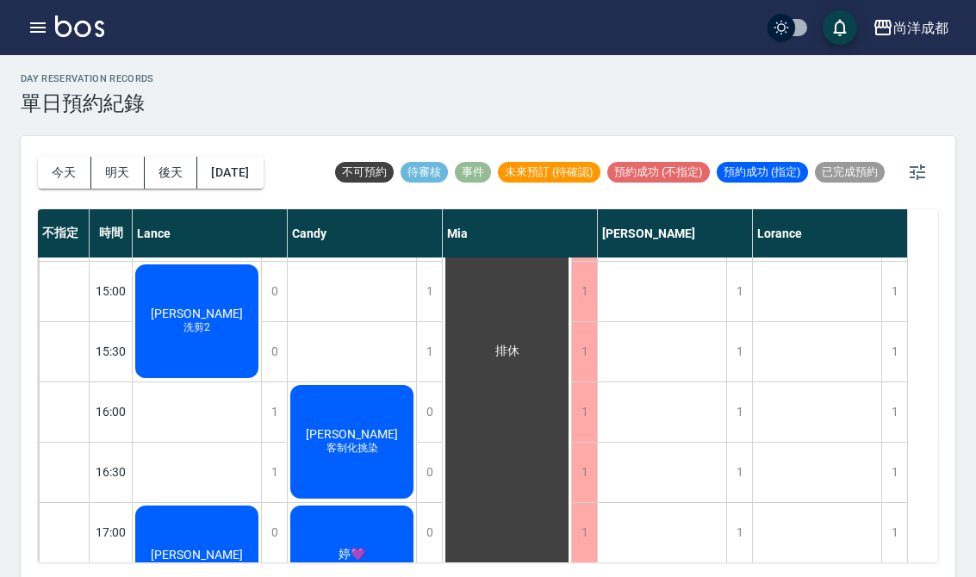
scroll to position [3, 0]
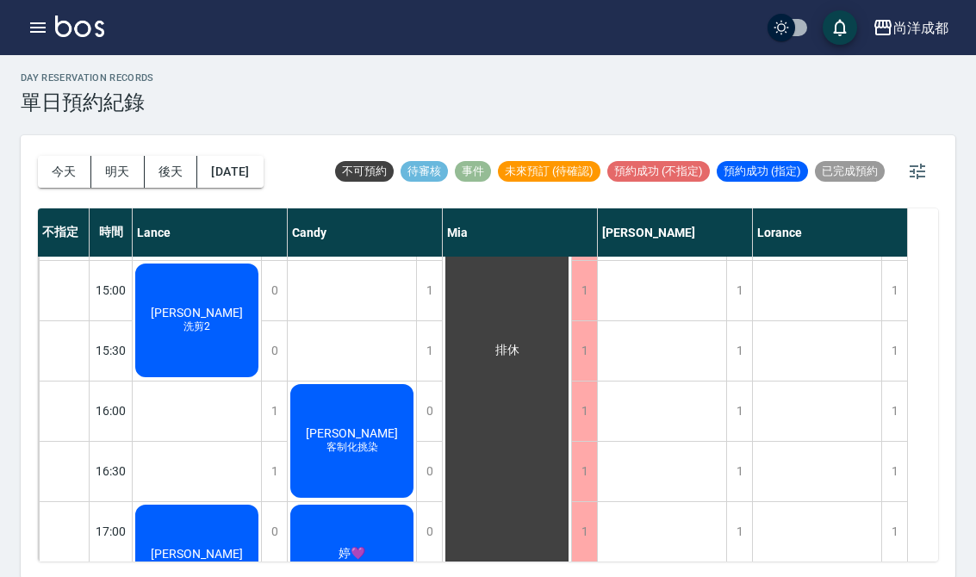
click at [640, 146] on div "[DATE] [DATE] [DATE] [DATE] 不可預約 待審核 事件 未來預訂 (待確認) 預約成功 (不指定) 預約成功 (指定) 已完成預約" at bounding box center [488, 171] width 901 height 73
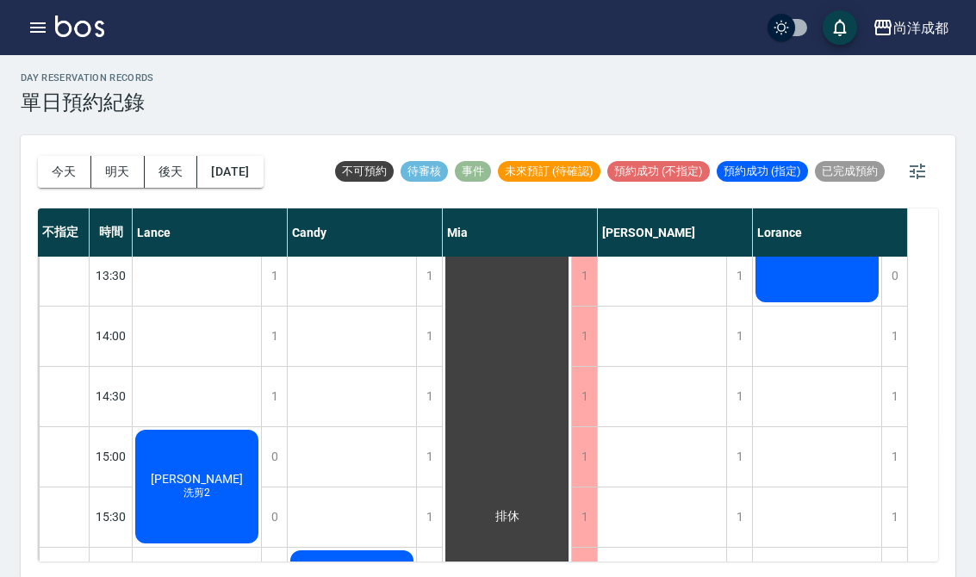
scroll to position [434, 0]
click at [640, 391] on div "1" at bounding box center [740, 395] width 26 height 59
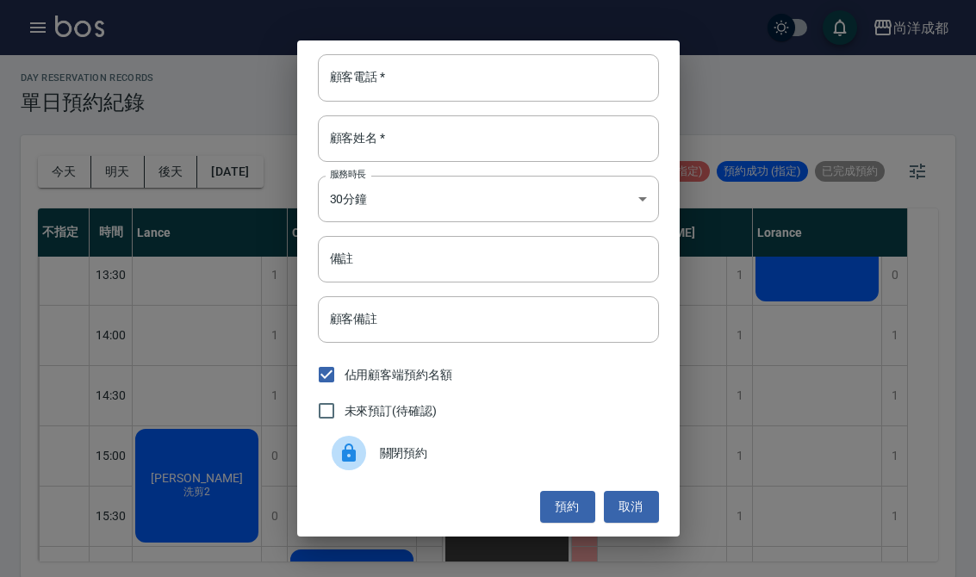
click at [640, 211] on body "尚洋成都 登出 櫃檯作業 打帳單 帳單列表 營業儀表板 高階收支登錄 材料自購登錄 每日結帳 排班表 預約管理 預約管理 單日預約紀錄 單週預約紀錄 報表及分…" at bounding box center [488, 288] width 976 height 583
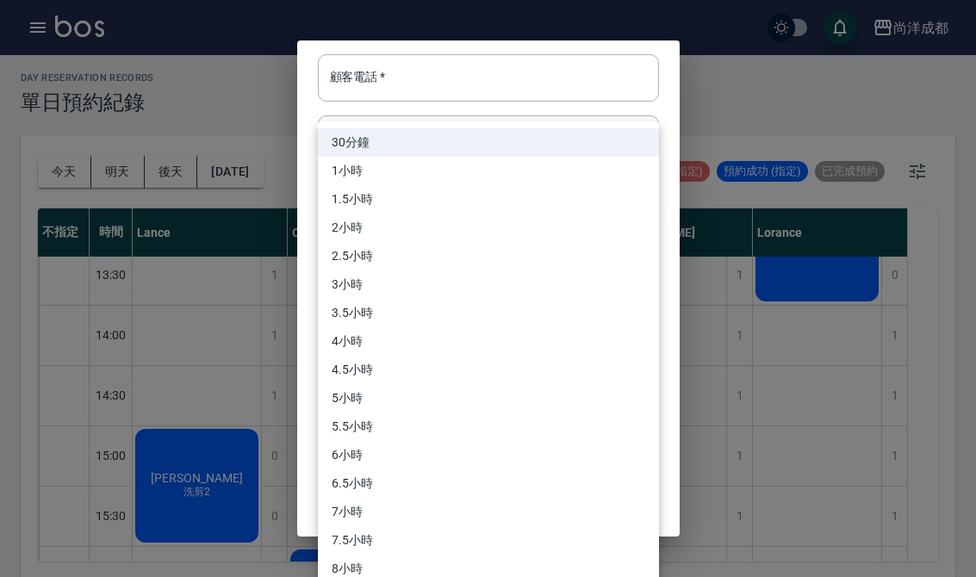
click at [640, 203] on div at bounding box center [488, 288] width 976 height 577
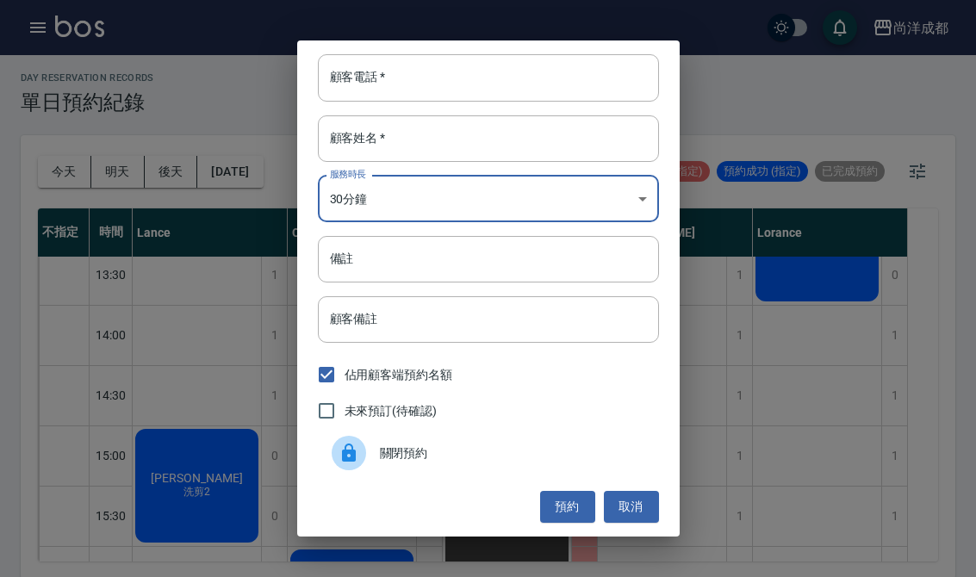
click at [621, 523] on button "取消" at bounding box center [631, 507] width 55 height 32
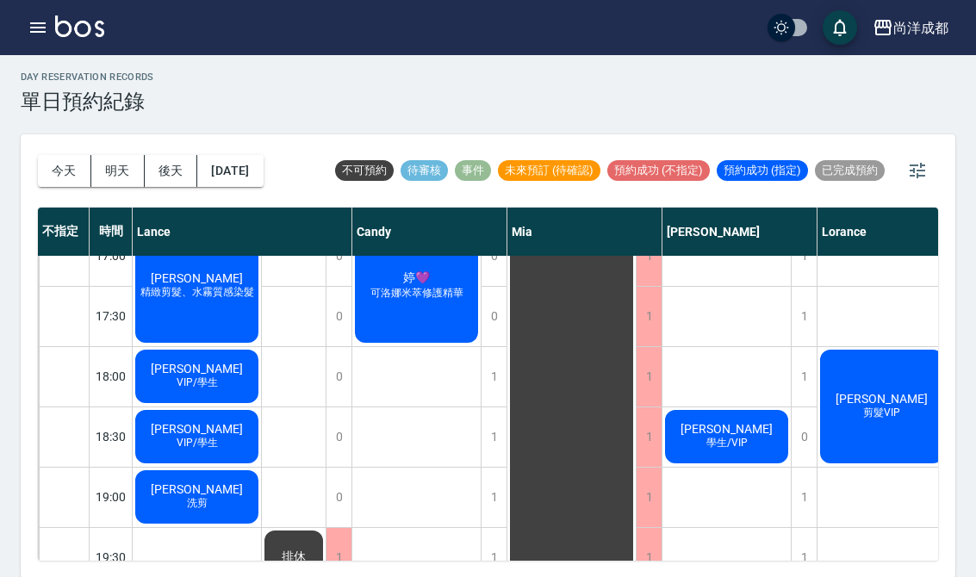
scroll to position [873, 0]
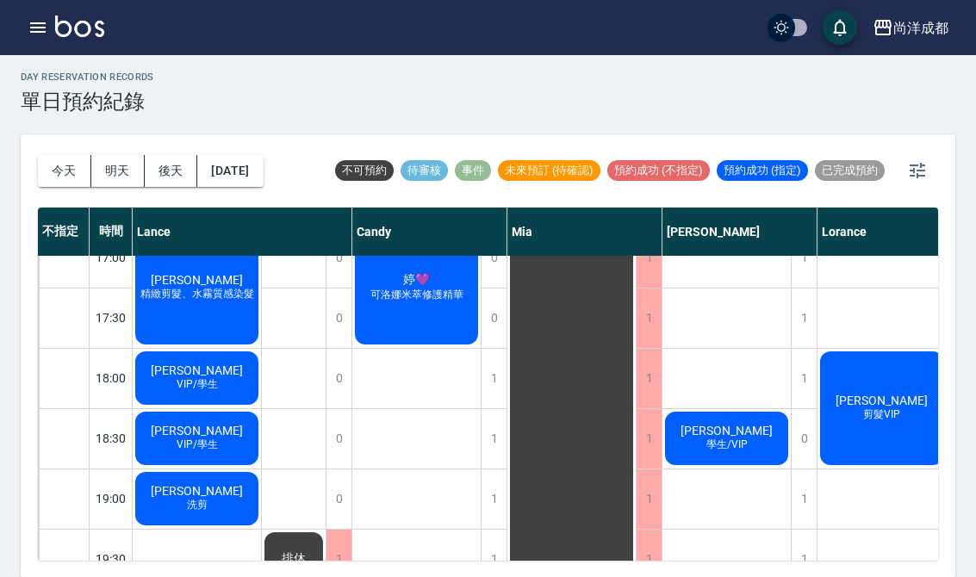
click at [45, 167] on button "今天" at bounding box center [64, 171] width 53 height 32
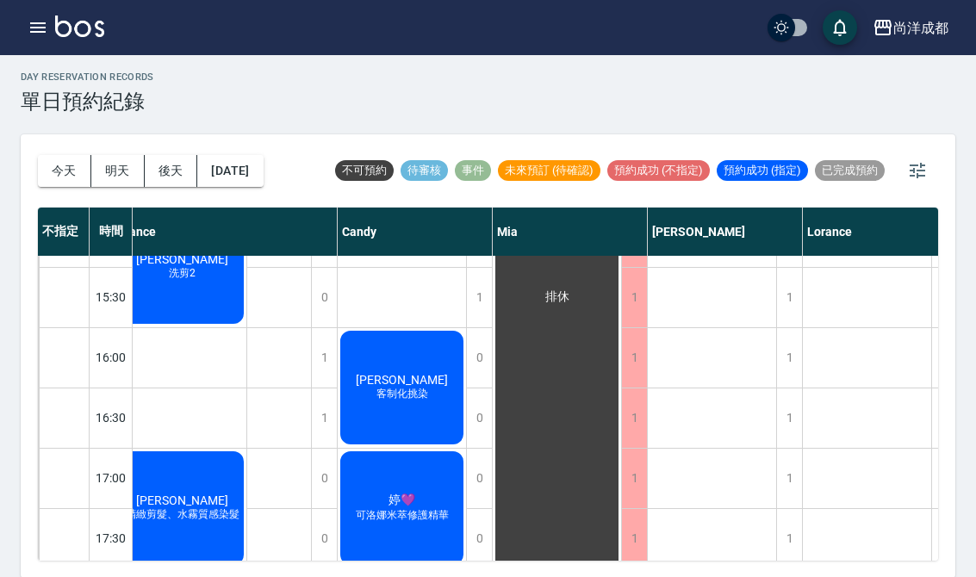
scroll to position [646, 15]
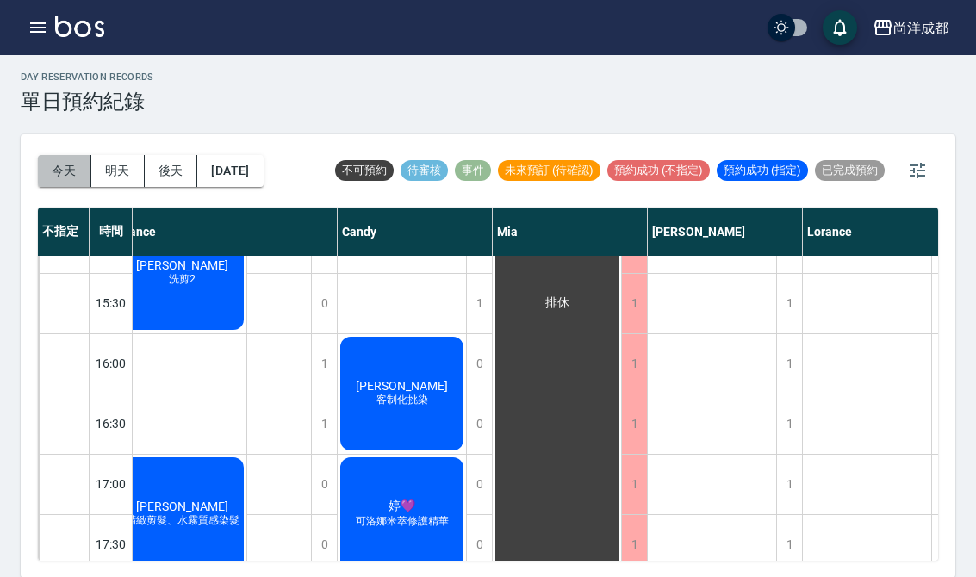
click at [53, 178] on button "今天" at bounding box center [64, 171] width 53 height 32
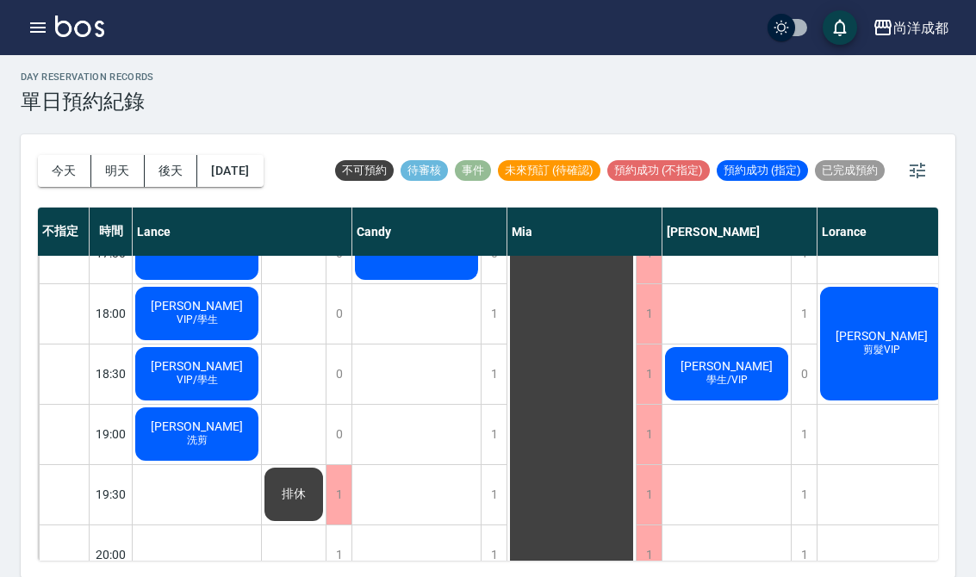
scroll to position [936, 0]
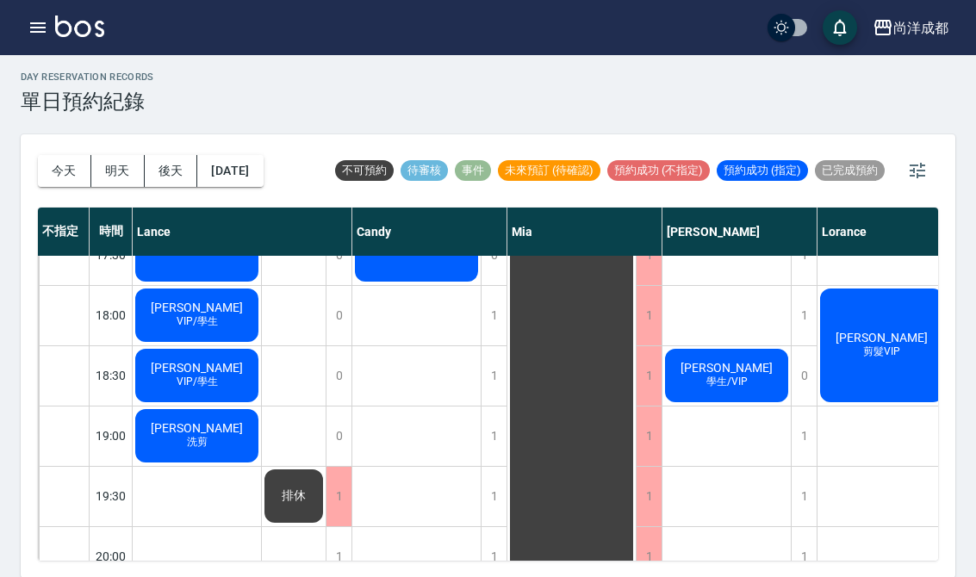
click at [0, 257] on div "day Reservation records 單日預約紀錄 [DATE] [DATE] [DATE] [DATE] 不可預約 待審核 事件 未來預訂 (待確…" at bounding box center [488, 314] width 976 height 527
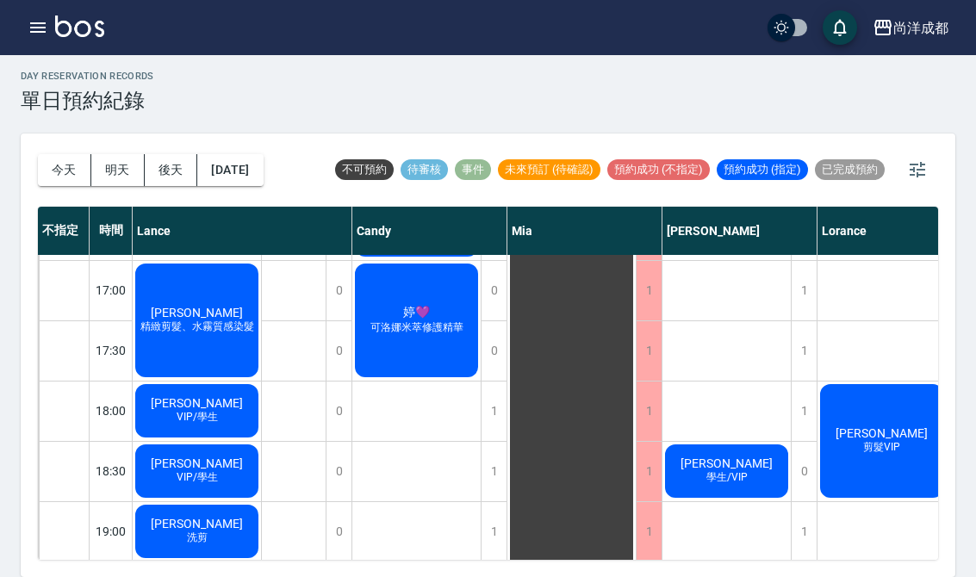
scroll to position [836, 0]
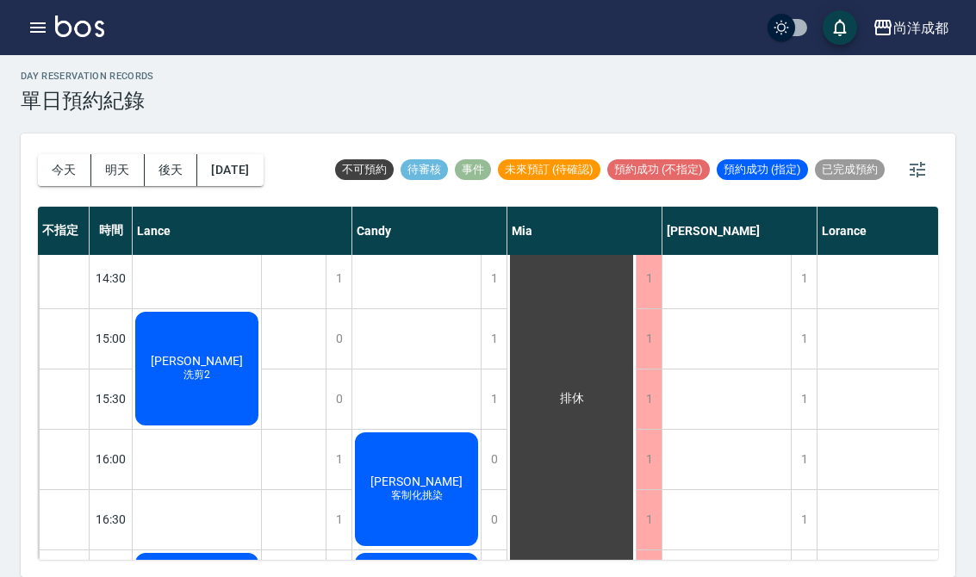
click at [57, 154] on button "今天" at bounding box center [64, 170] width 53 height 32
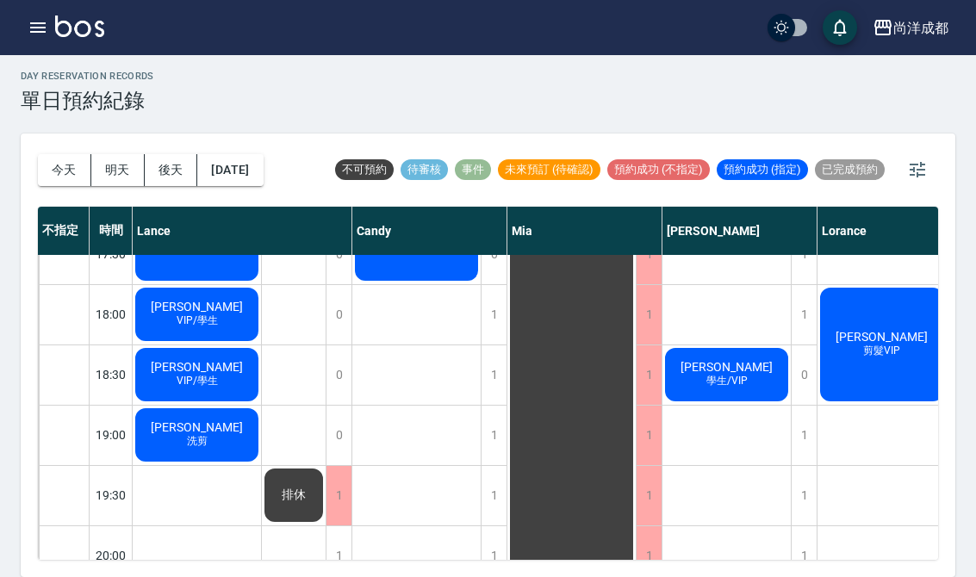
scroll to position [973, -15]
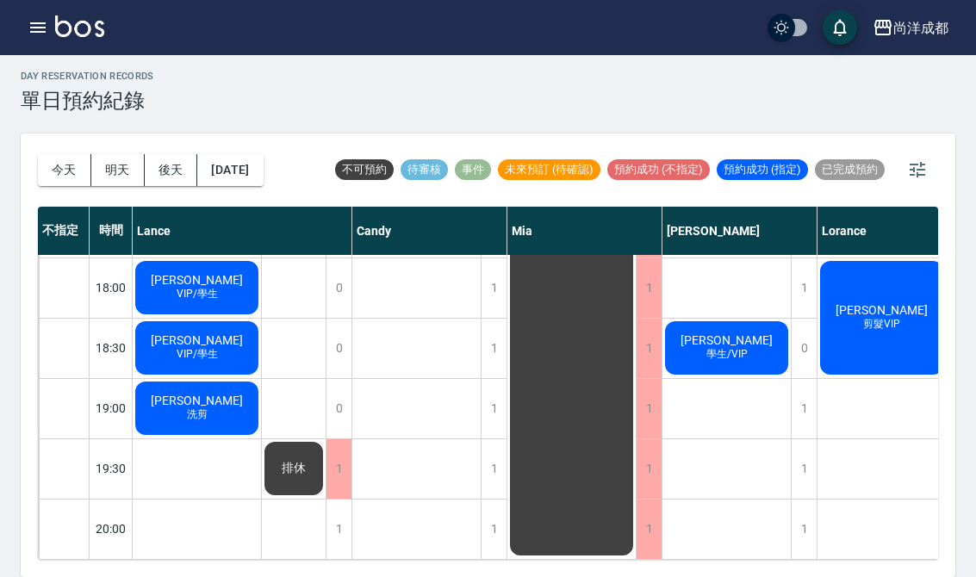
click at [116, 154] on button "明天" at bounding box center [117, 170] width 53 height 32
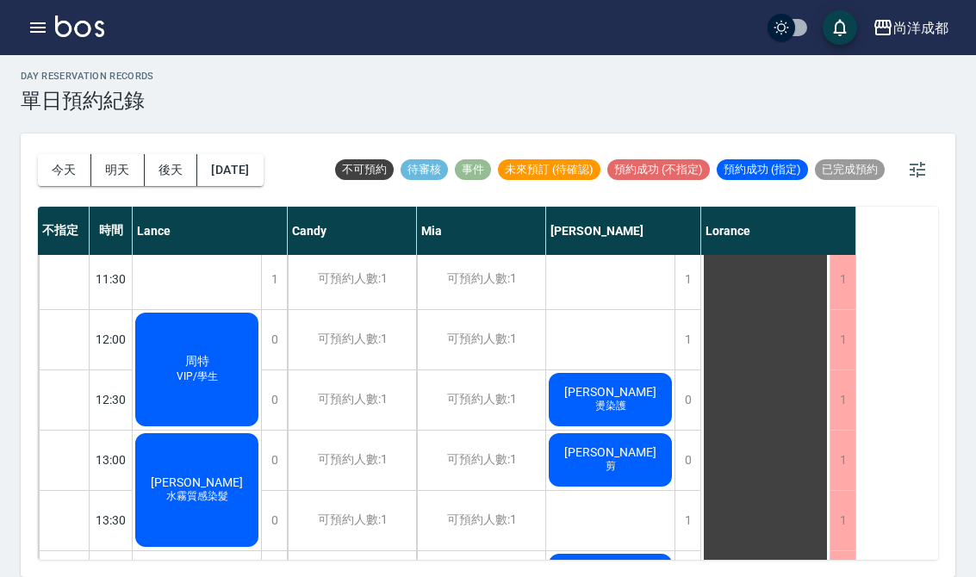
click at [169, 154] on button "後天" at bounding box center [171, 170] width 53 height 32
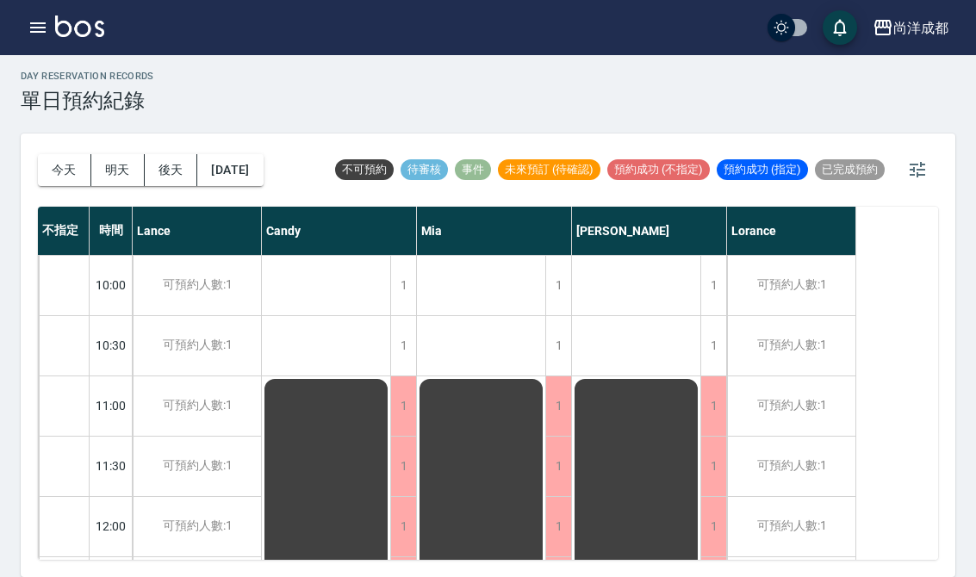
click at [52, 154] on button "今天" at bounding box center [64, 170] width 53 height 32
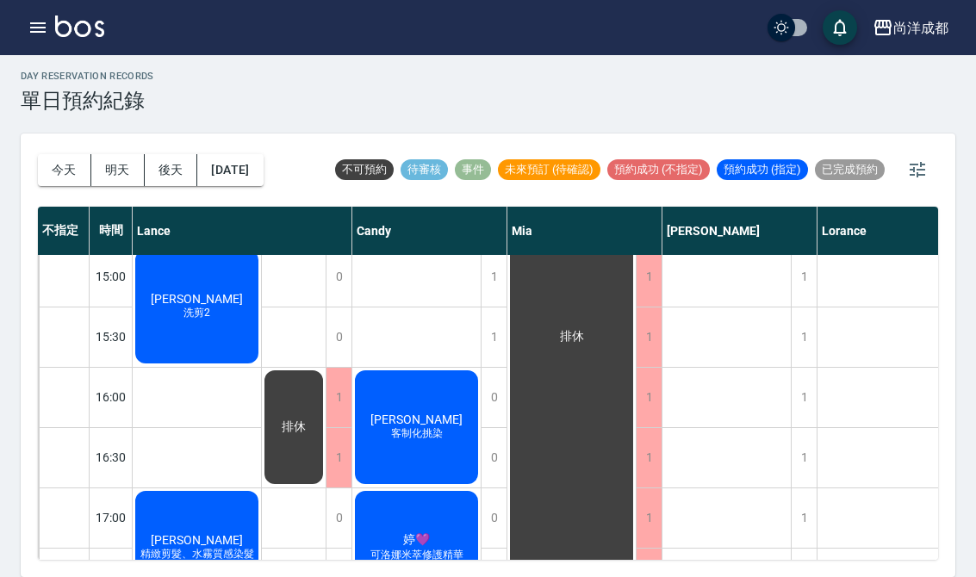
scroll to position [613, 0]
click at [217, 294] on div "[PERSON_NAME] 洗剪2" at bounding box center [197, 305] width 128 height 119
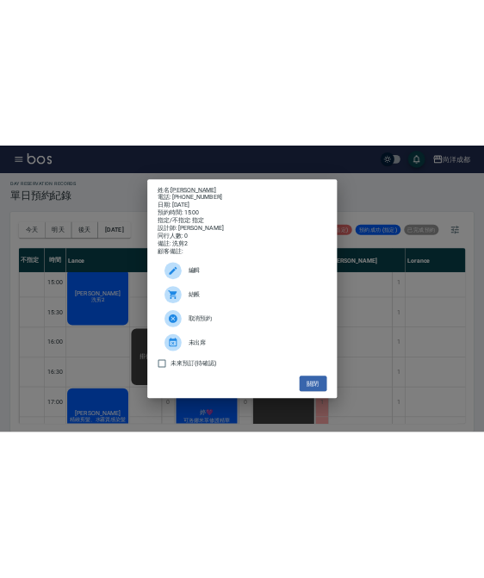
scroll to position [601, 0]
